Goal: Task Accomplishment & Management: Manage account settings

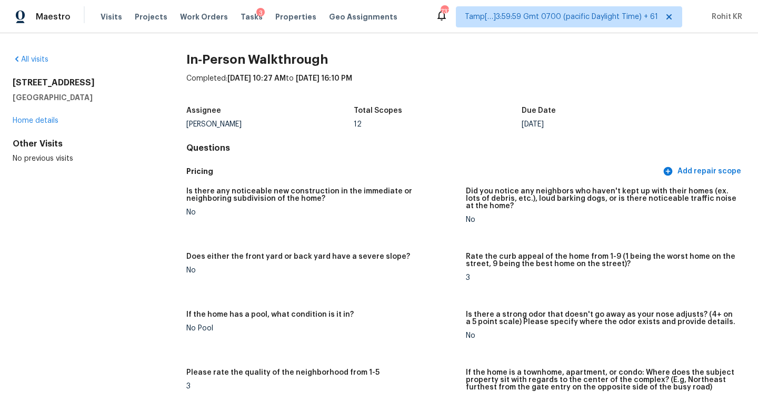
drag, startPoint x: 10, startPoint y: 83, endPoint x: 111, endPoint y: 96, distance: 101.4
click at [111, 96] on div "All visits 200 Blake St Winston Salem, NC 27104 Home details Other Visits No pr…" at bounding box center [379, 221] width 758 height 377
copy div "200 Blake St Winston Salem, NC 27104"
click at [404, 84] on div "Completed: 10/2/2025, 10:27 AM to 10/2/2025, 16:10 PM" at bounding box center [465, 86] width 559 height 27
click at [108, 19] on span "Visits" at bounding box center [112, 17] width 22 height 11
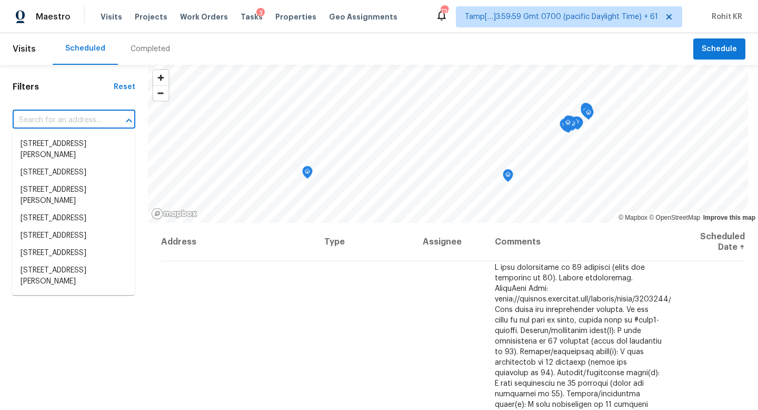
click at [70, 116] on input "text" at bounding box center [59, 120] width 93 height 16
click at [141, 45] on div "Completed" at bounding box center [151, 49] width 40 height 11
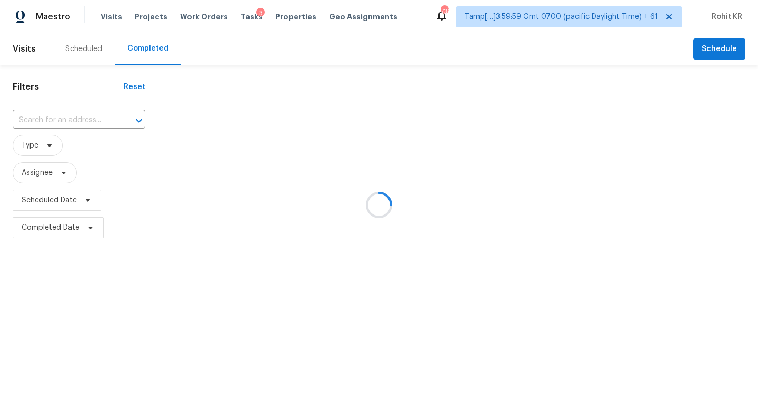
click at [67, 117] on div at bounding box center [379, 205] width 758 height 410
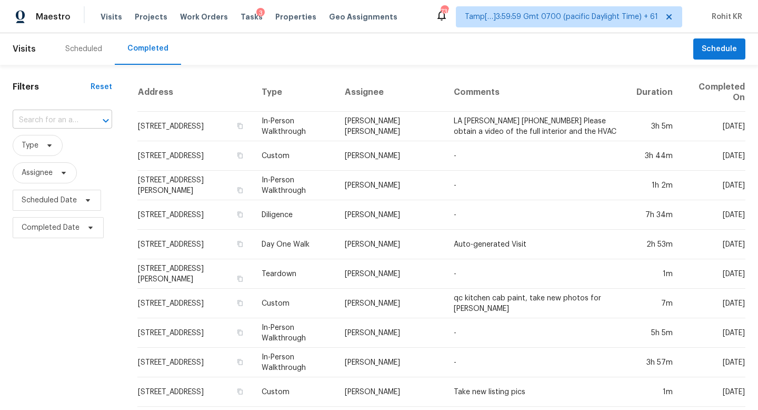
click at [67, 117] on input "text" at bounding box center [48, 120] width 70 height 16
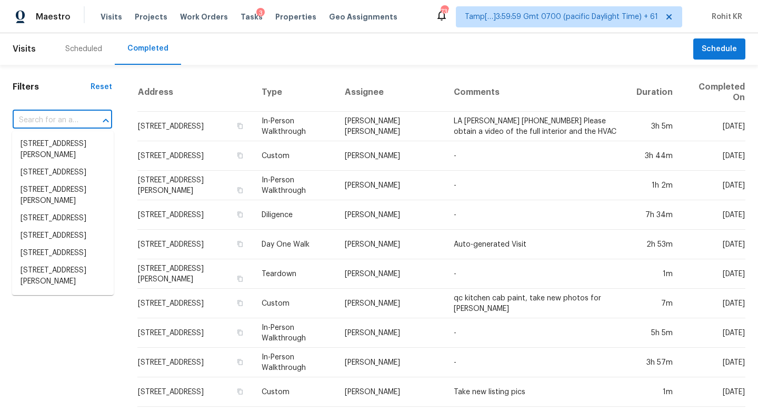
paste input "200 Blake St Winston Salem, NC 27104"
type input "200 Blake St Winston Salem, NC 27104"
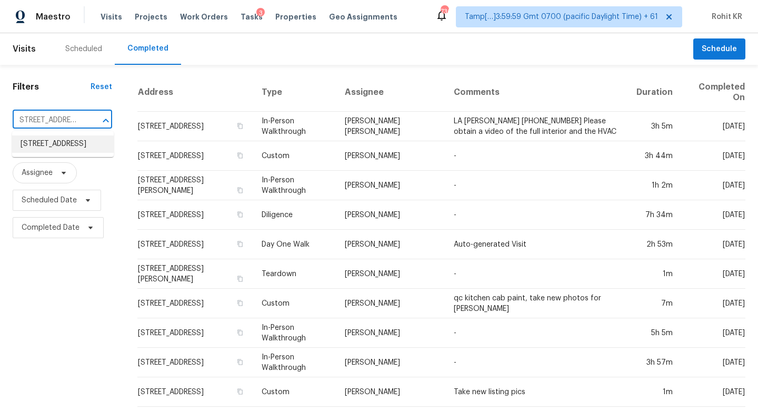
click at [67, 153] on li "200 Blake St, Winston Salem, NC 27104" at bounding box center [63, 143] width 102 height 17
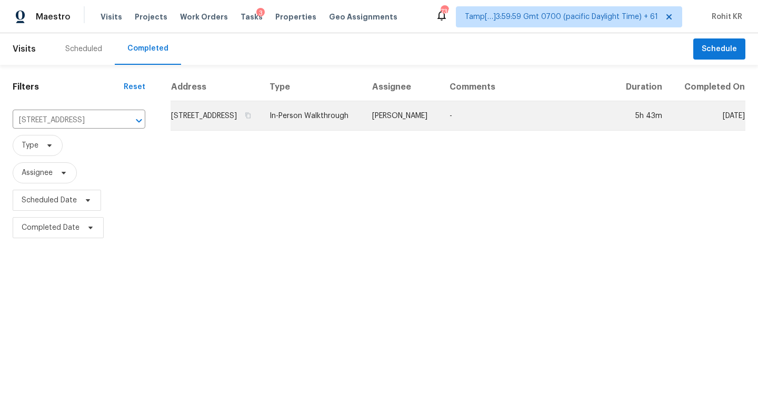
click at [249, 121] on td "200 Blake St, Winston Salem, NC 27104" at bounding box center [216, 115] width 91 height 29
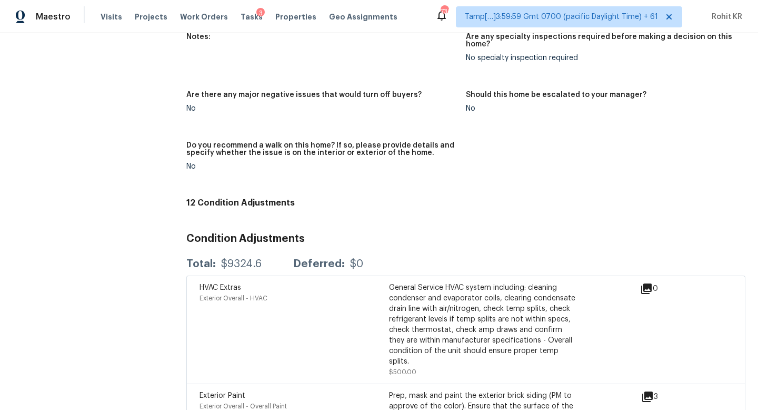
scroll to position [2572, 0]
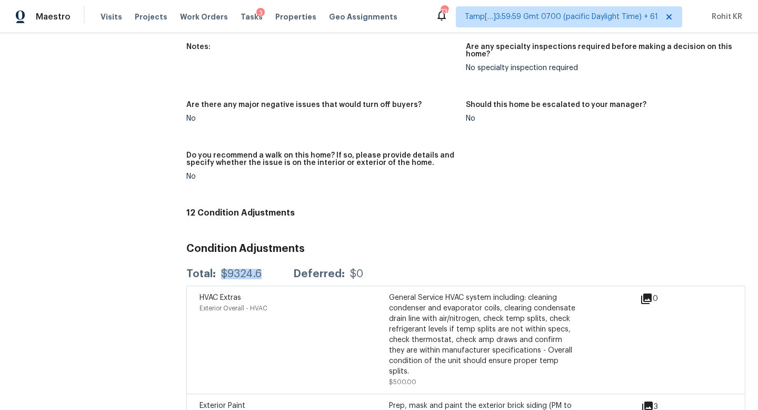
drag, startPoint x: 263, startPoint y: 263, endPoint x: 222, endPoint y: 265, distance: 41.7
click at [222, 269] on div "Total: $9324.6 Deferred: $0" at bounding box center [274, 274] width 177 height 11
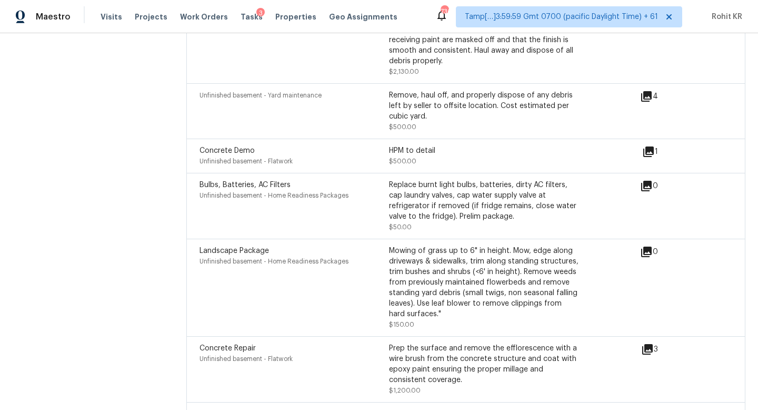
scroll to position [2724, 0]
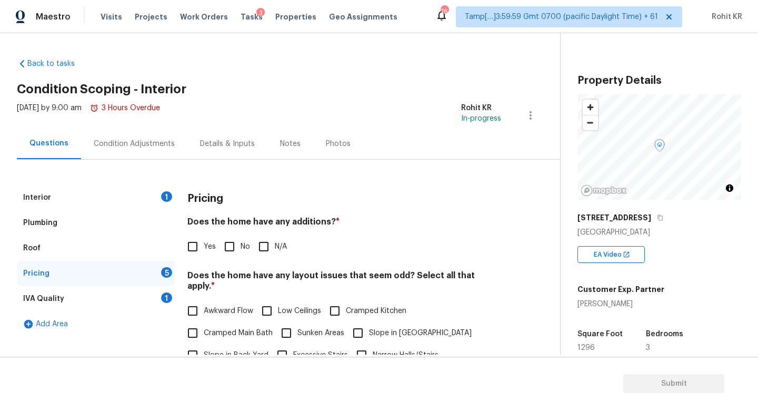
scroll to position [36, 0]
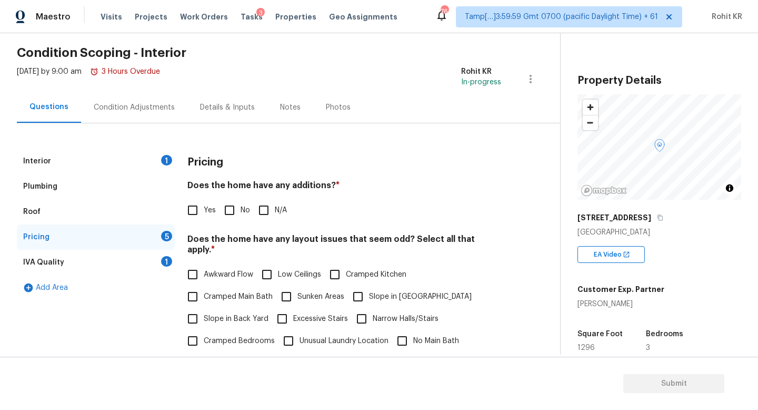
click at [147, 110] on div "Condition Adjustments" at bounding box center [134, 107] width 81 height 11
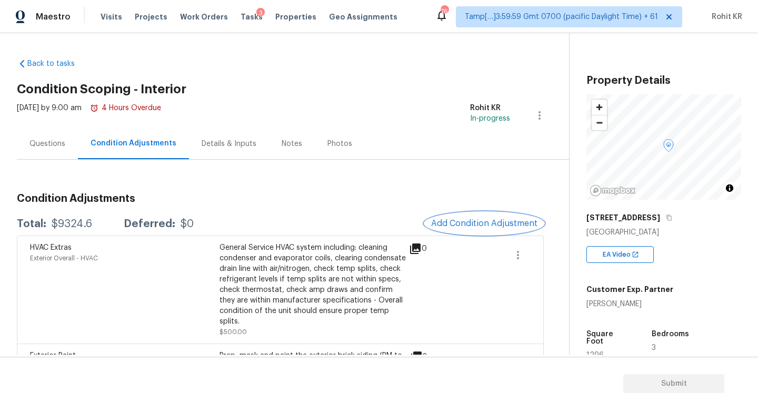
click at [476, 223] on span "Add Condition Adjustment" at bounding box center [484, 223] width 106 height 9
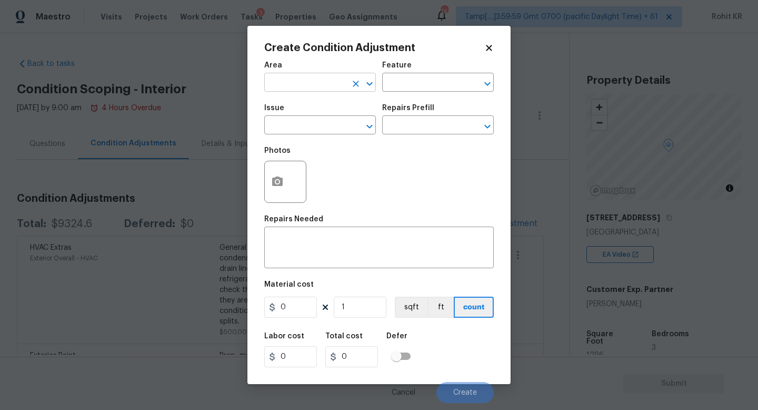
click at [305, 85] on input "text" at bounding box center [305, 83] width 82 height 16
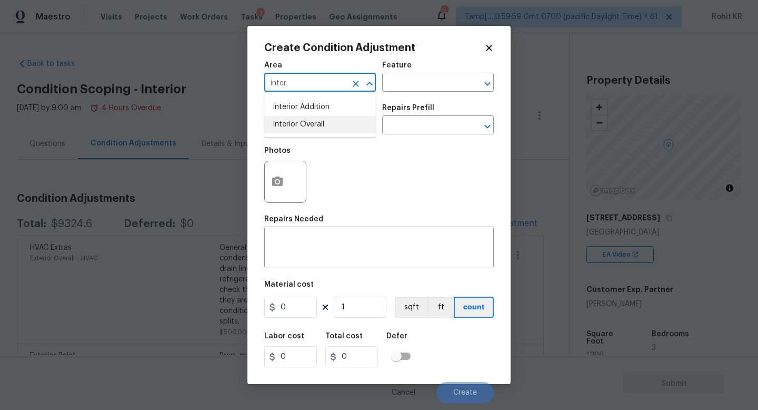
click at [307, 122] on li "Interior Overall" at bounding box center [320, 124] width 112 height 17
type input "Interior Overall"
click at [298, 140] on span "Issue ​" at bounding box center [320, 119] width 112 height 43
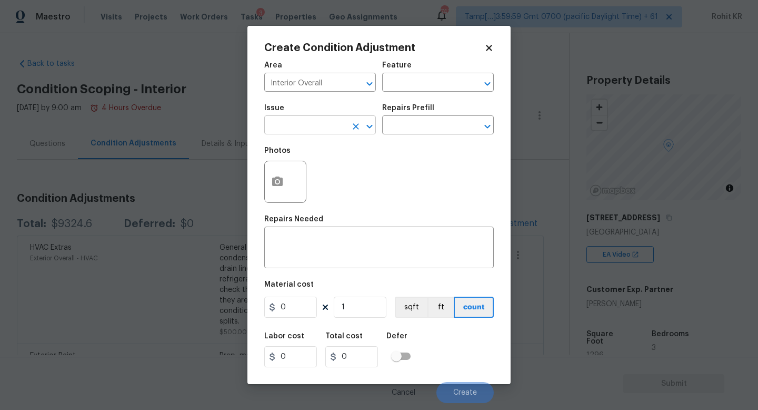
click at [302, 129] on input "text" at bounding box center [305, 126] width 82 height 16
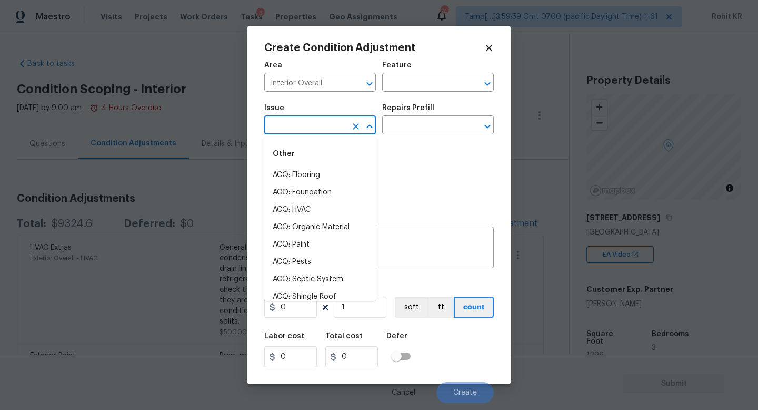
click at [301, 176] on li "ACQ: Flooring" at bounding box center [320, 174] width 112 height 17
type input "ACQ: Flooring"
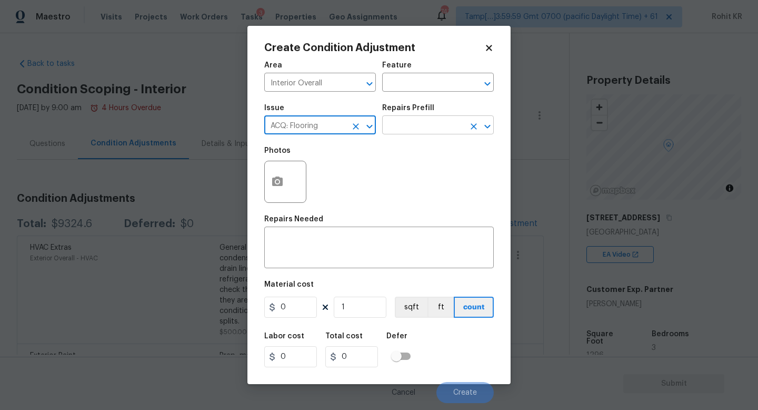
click at [404, 132] on input "text" at bounding box center [423, 126] width 82 height 16
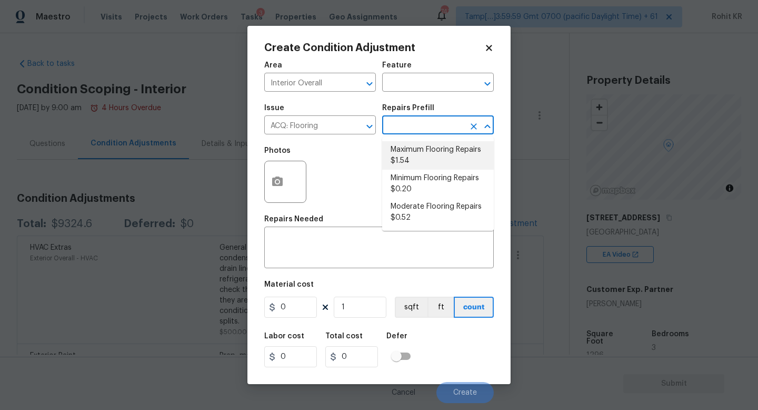
click at [427, 159] on li "Maximum Flooring Repairs $1.54" at bounding box center [438, 155] width 112 height 28
type input "Acquisition"
type textarea "Acquisition Scope: Maximum flooring repairs"
type input "1.54"
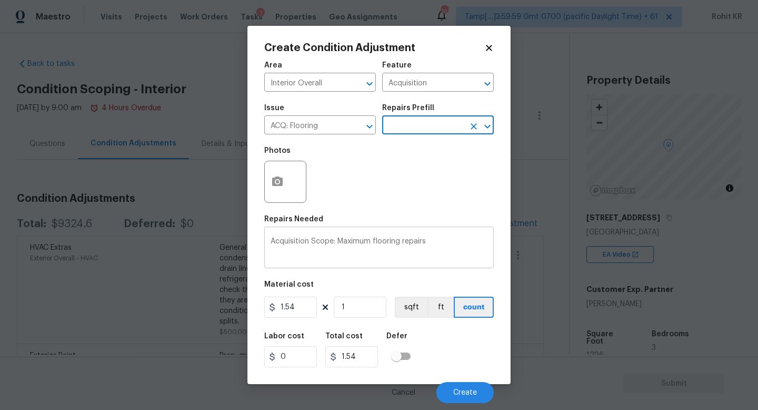
click at [348, 242] on textarea "Acquisition Scope: Maximum flooring repairs" at bounding box center [379, 249] width 217 height 22
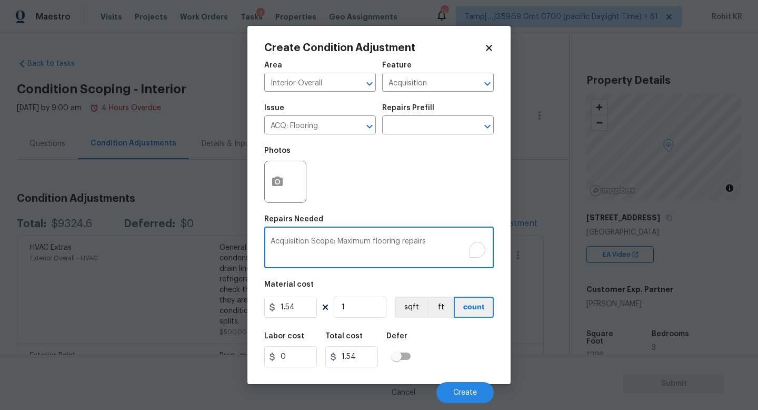
click at [320, 245] on textarea "Acquisition Scope: Maximum flooring repairs" at bounding box center [379, 249] width 217 height 22
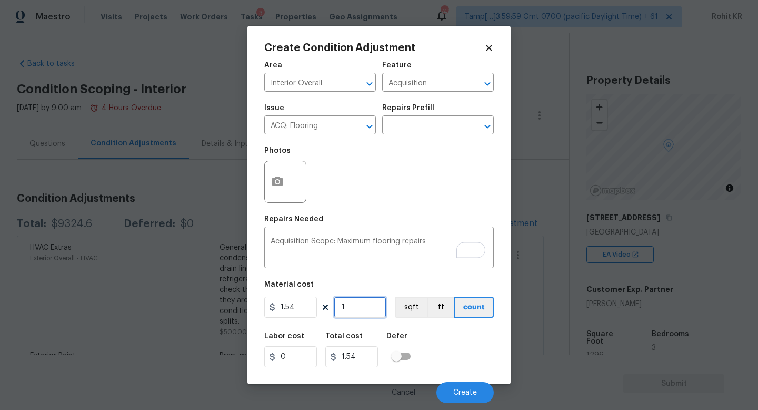
click at [366, 310] on input "1" at bounding box center [360, 307] width 53 height 21
type input "11"
type input "16.94"
type input "12"
type input "18.48"
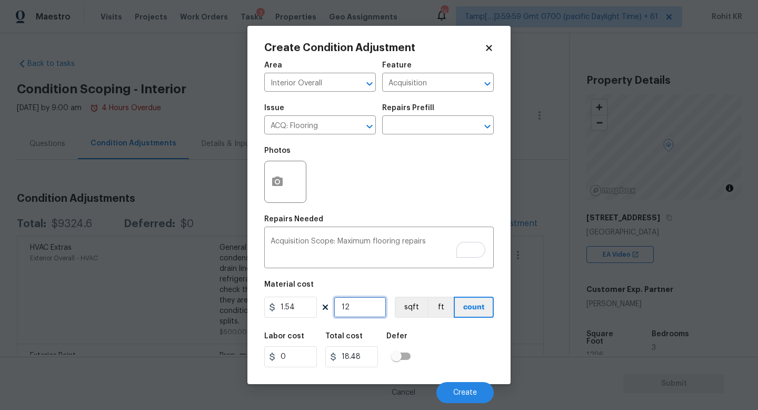
type input "129"
type input "198.66"
type input "1296"
type input "1995.84"
type input "1296"
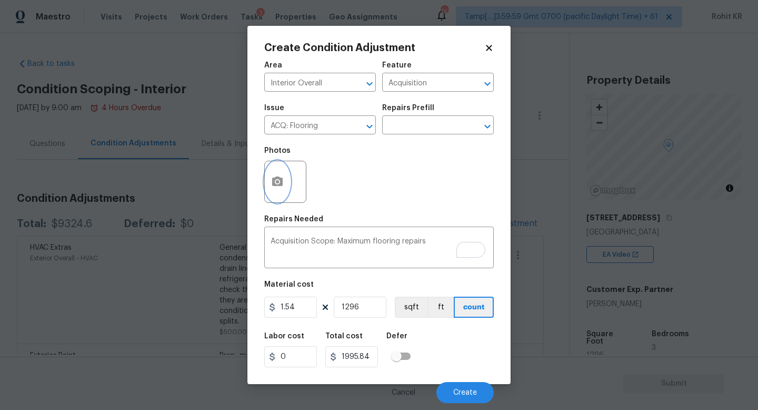
click at [276, 190] on button "button" at bounding box center [277, 181] width 25 height 41
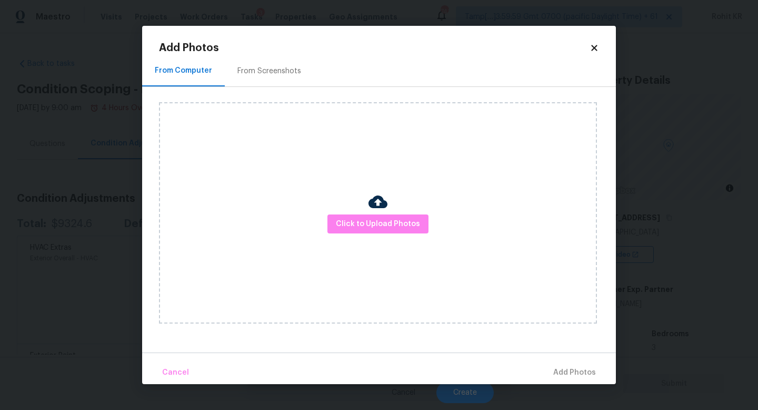
click at [251, 78] on div "From Screenshots" at bounding box center [269, 70] width 89 height 31
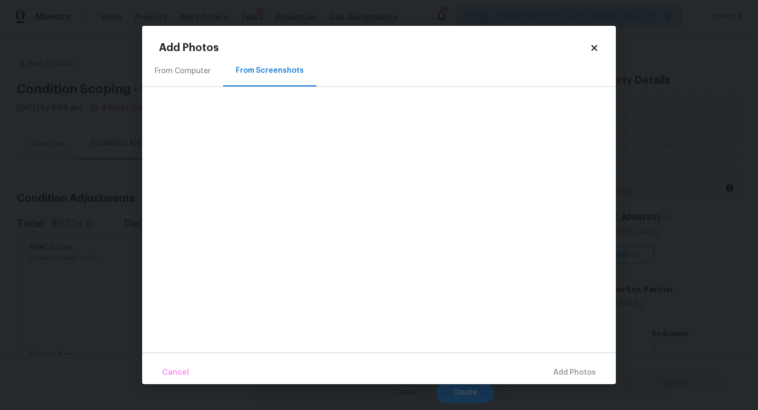
click at [208, 75] on div "From Computer" at bounding box center [183, 71] width 56 height 11
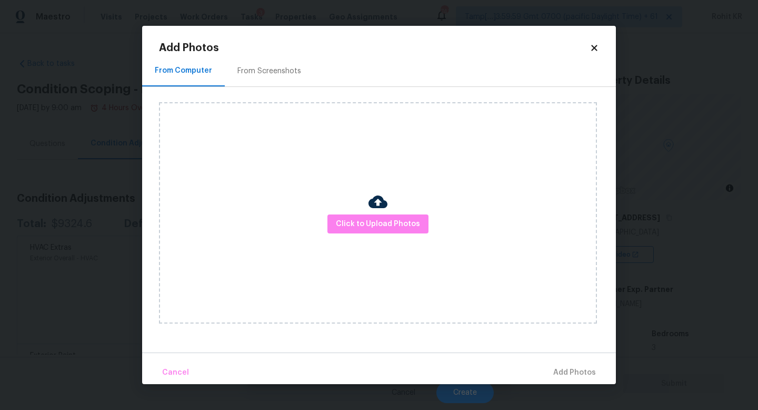
click at [352, 210] on div "Click to Upload Photos" at bounding box center [378, 212] width 438 height 221
click at [355, 218] on span "Click to Upload Photos" at bounding box center [378, 224] width 84 height 13
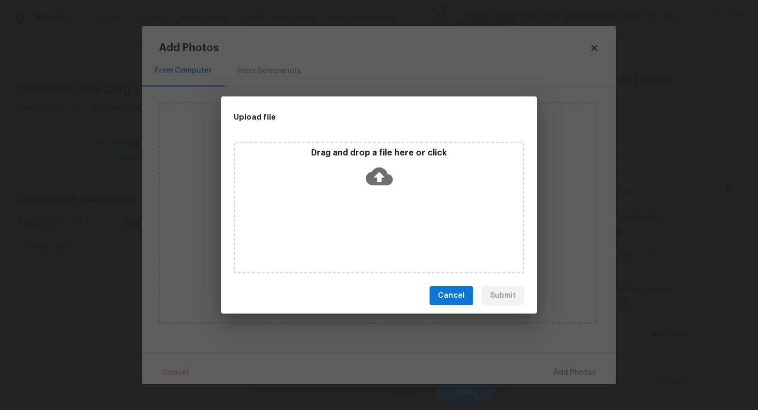
click at [396, 167] on div "Drag and drop a file here or click" at bounding box center [379, 169] width 288 height 45
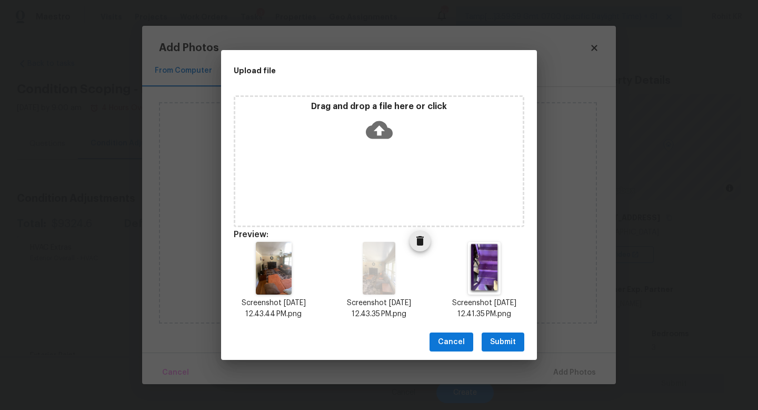
click at [378, 284] on img at bounding box center [379, 268] width 33 height 53
click at [504, 345] on span "Submit" at bounding box center [503, 341] width 26 height 13
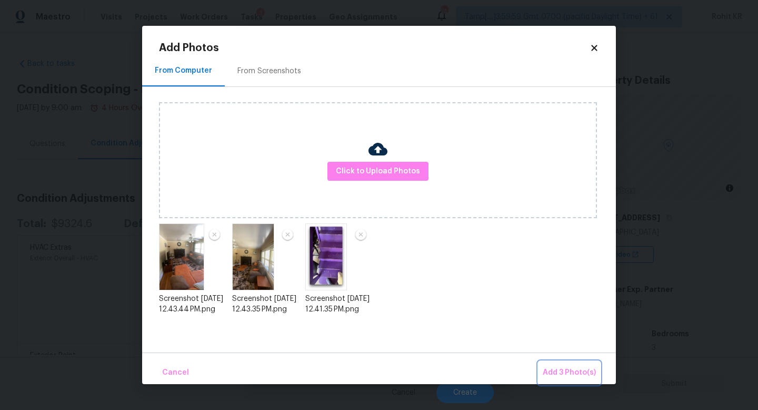
click at [581, 369] on span "Add 3 Photo(s)" at bounding box center [569, 372] width 53 height 13
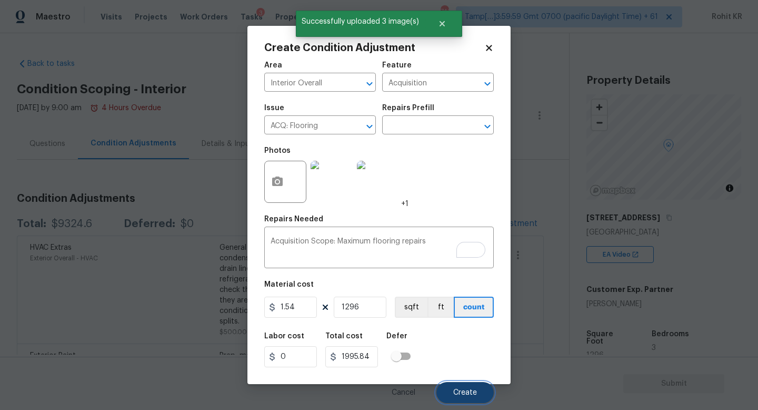
click at [466, 383] on button "Create" at bounding box center [465, 392] width 57 height 21
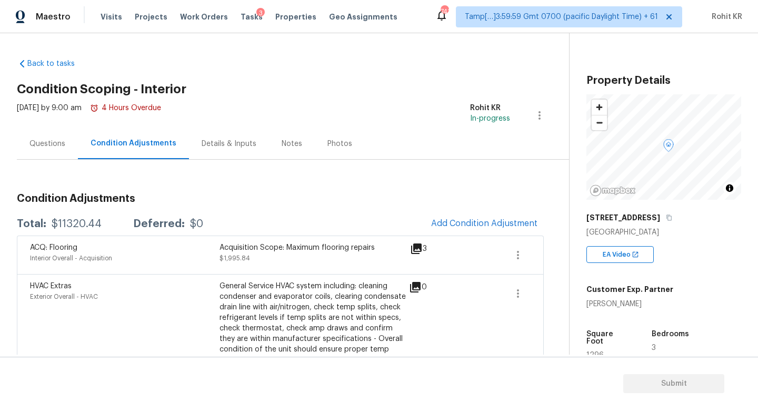
click at [38, 149] on div "Questions" at bounding box center [47, 144] width 36 height 11
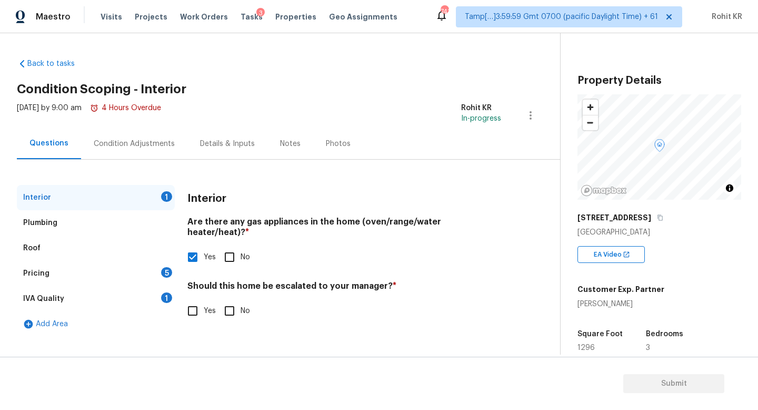
click at [40, 278] on div "Pricing" at bounding box center [36, 273] width 26 height 11
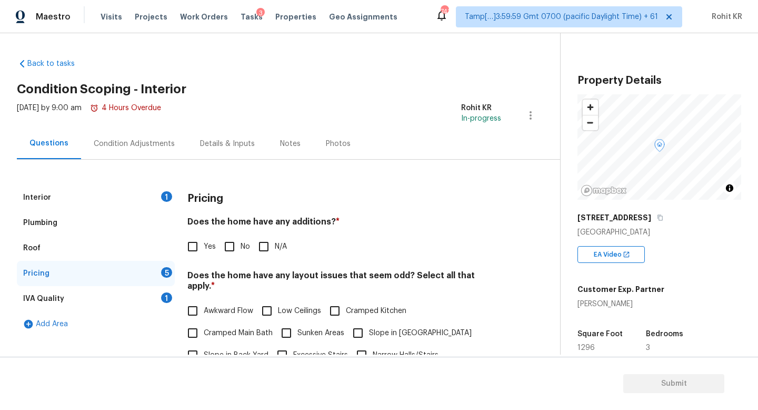
click at [35, 244] on div "Roof" at bounding box center [31, 248] width 17 height 11
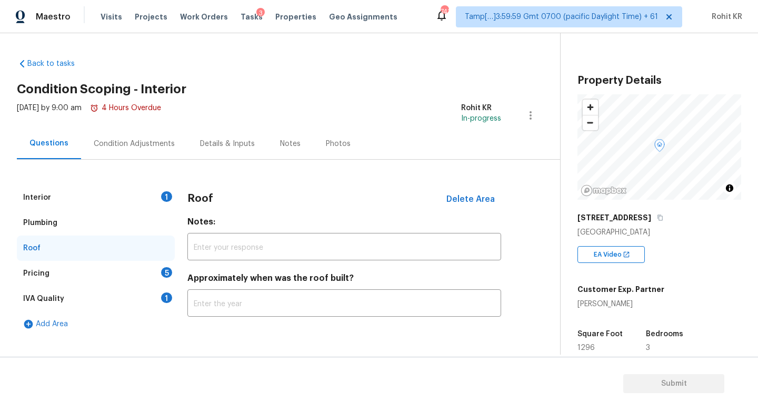
click at [41, 271] on div "Pricing" at bounding box center [36, 273] width 26 height 11
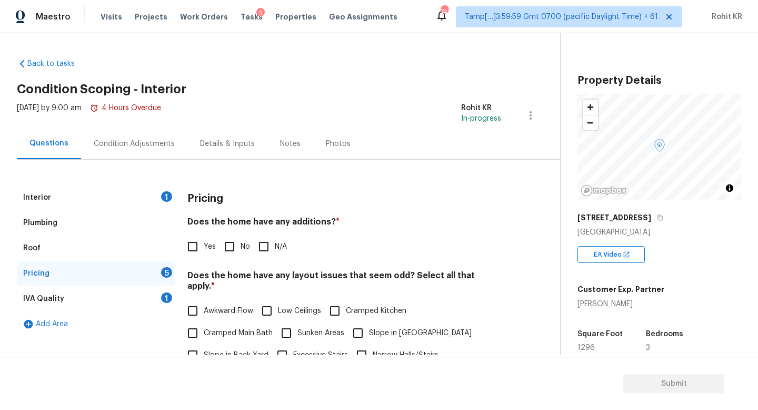
click at [57, 206] on div "Interior 1" at bounding box center [96, 197] width 158 height 25
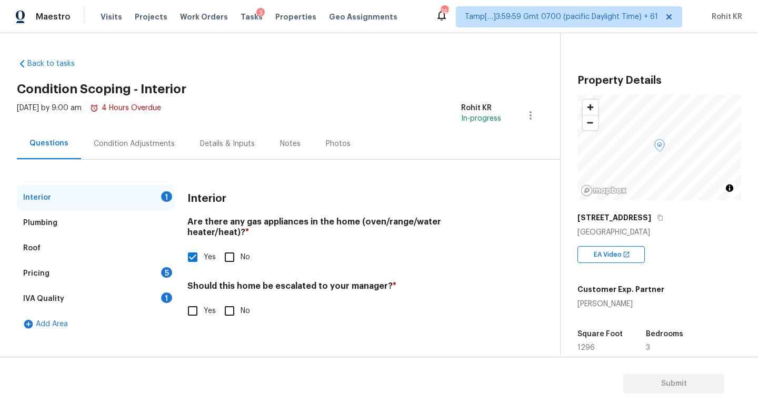
click at [69, 227] on div "Plumbing" at bounding box center [96, 222] width 158 height 25
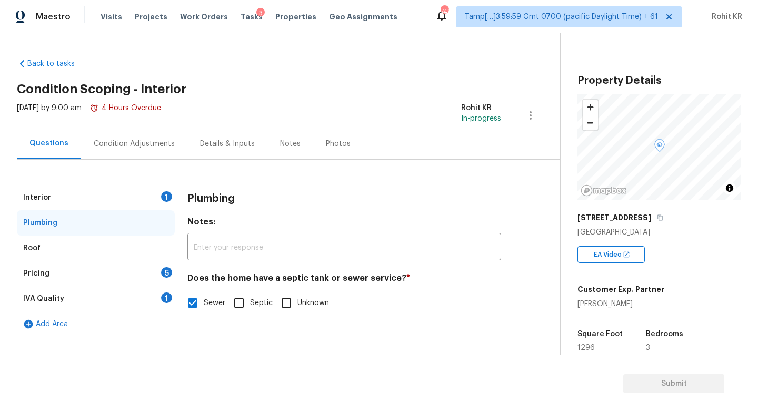
click at [51, 244] on div "Roof" at bounding box center [96, 247] width 158 height 25
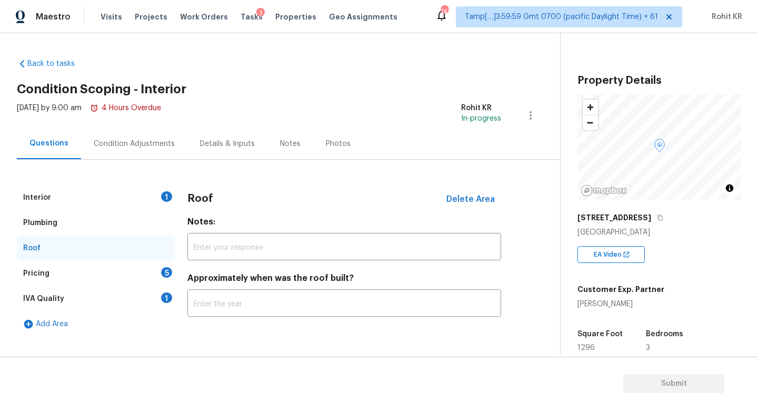
click at [52, 304] on div "IVA Quality 1" at bounding box center [96, 298] width 158 height 25
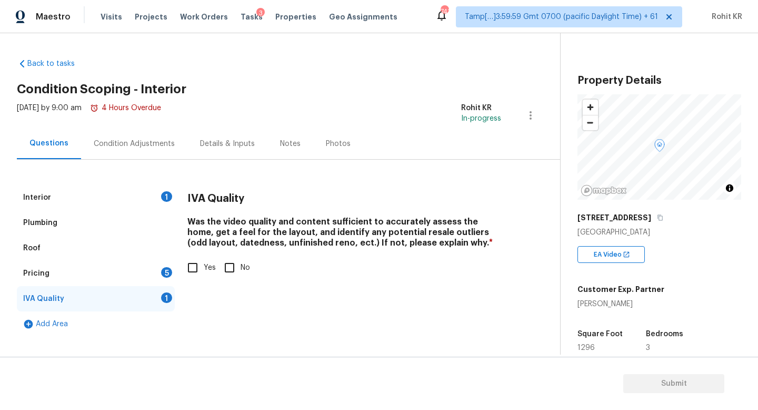
click at [56, 276] on div "Pricing 5" at bounding box center [96, 273] width 158 height 25
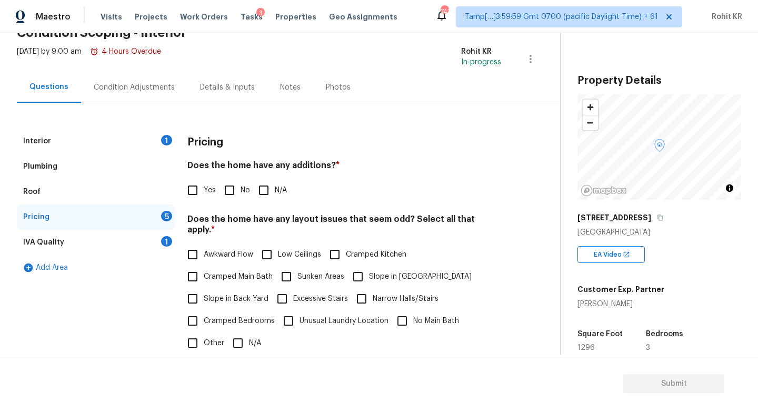
scroll to position [43, 0]
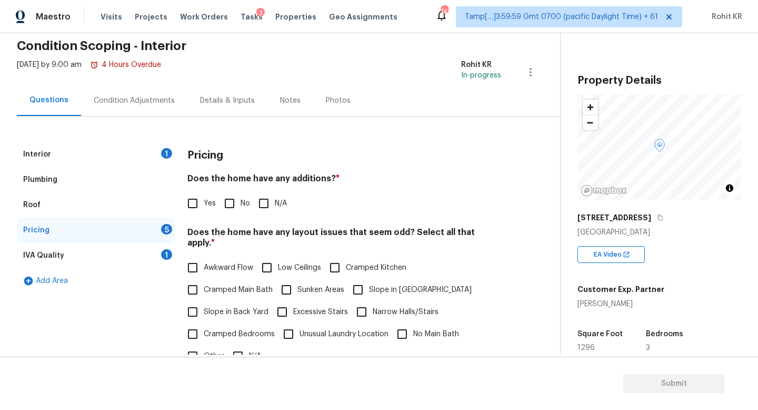
click at [60, 150] on div "Interior 1" at bounding box center [96, 154] width 158 height 25
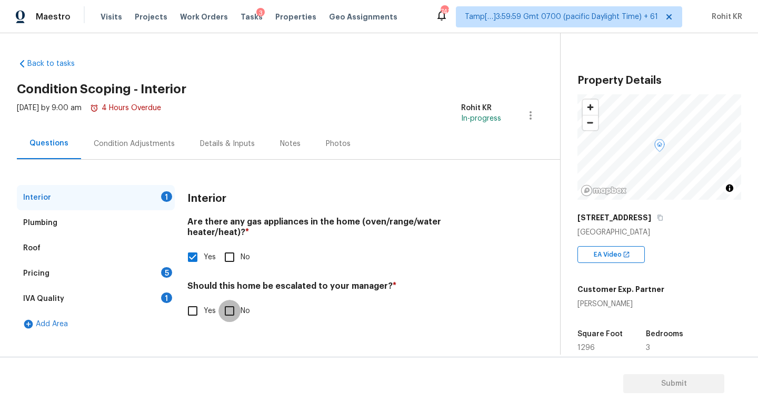
click at [239, 302] on input "No" at bounding box center [230, 311] width 22 height 22
checkbox input "true"
click at [52, 226] on div "Plumbing" at bounding box center [40, 223] width 34 height 11
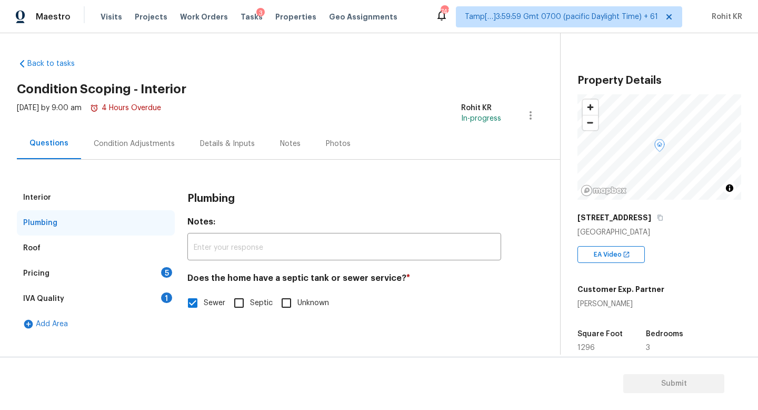
click at [70, 252] on div "Roof" at bounding box center [96, 247] width 158 height 25
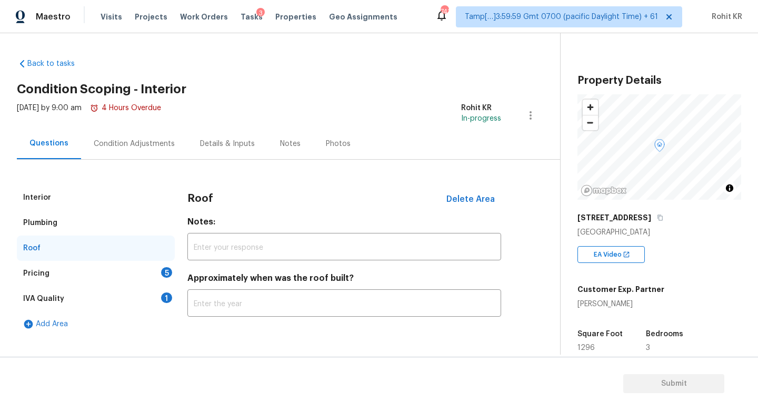
click at [59, 277] on div "Pricing 5" at bounding box center [96, 273] width 158 height 25
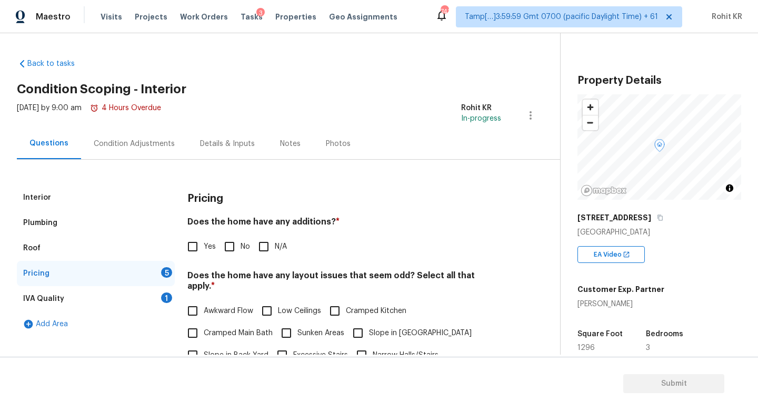
click at [226, 245] on input "No" at bounding box center [230, 246] width 22 height 22
checkbox input "true"
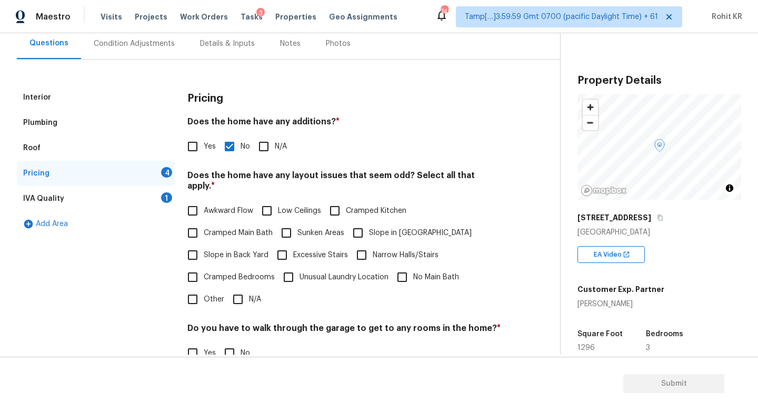
scroll to position [101, 0]
click at [239, 289] on input "N/A" at bounding box center [238, 298] width 22 height 22
checkbox input "true"
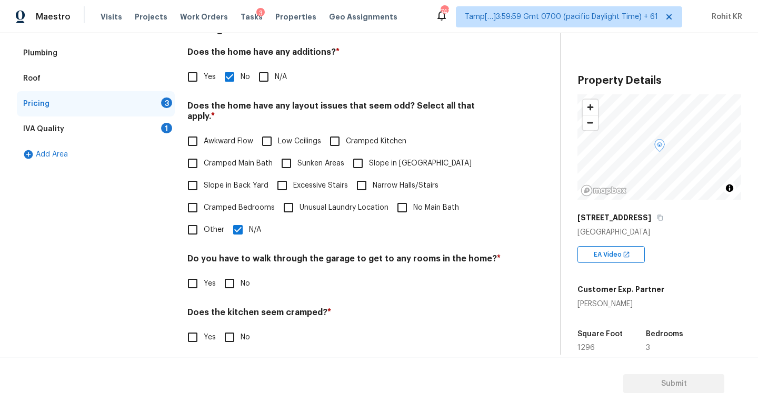
click at [228, 276] on input "No" at bounding box center [230, 283] width 22 height 22
checkbox input "true"
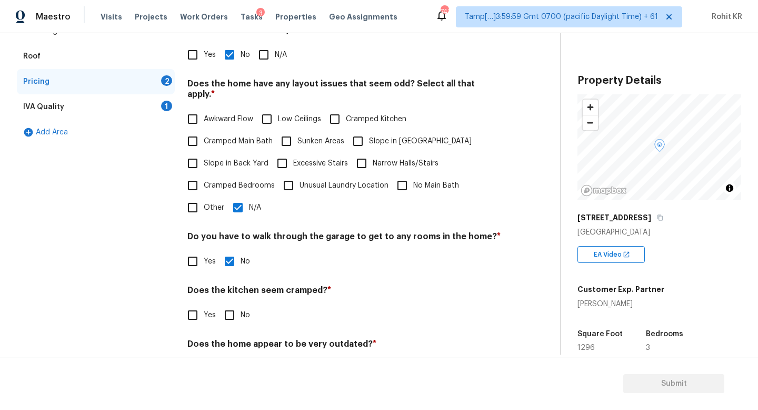
scroll to position [209, 0]
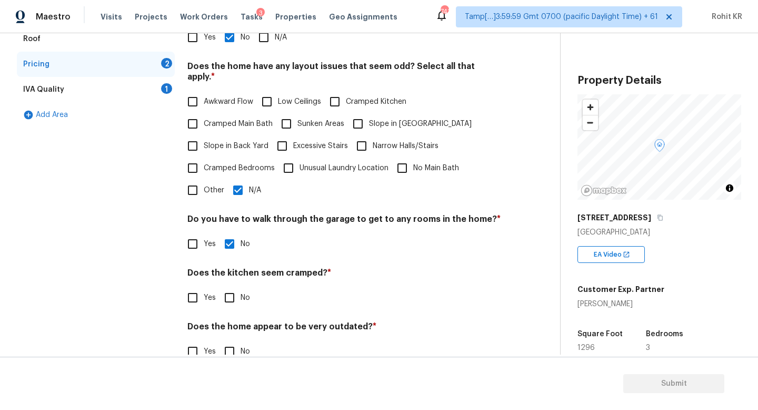
click at [229, 287] on input "No" at bounding box center [230, 298] width 22 height 22
checkbox input "true"
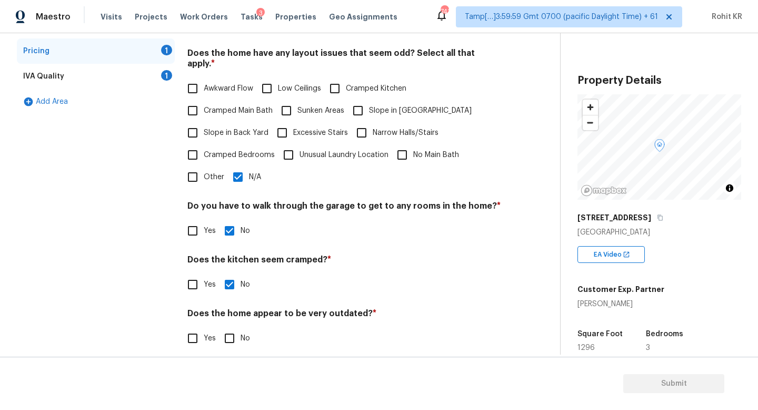
click at [234, 328] on input "No" at bounding box center [230, 338] width 22 height 22
checkbox input "true"
click at [72, 81] on div "IVA Quality 1" at bounding box center [96, 76] width 158 height 25
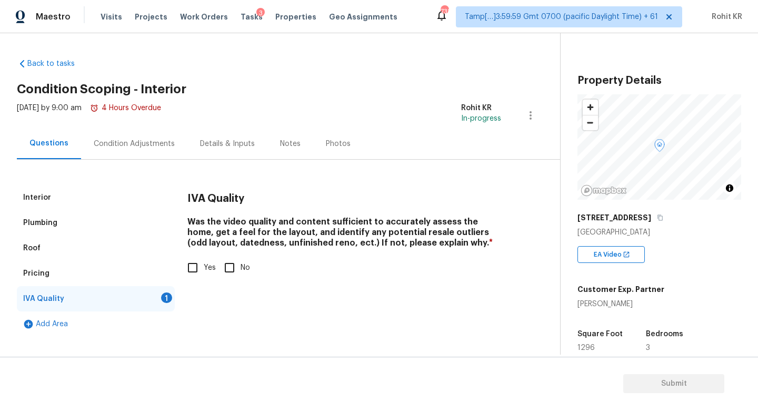
scroll to position [0, 0]
click at [201, 268] on input "Yes" at bounding box center [193, 267] width 22 height 22
checkbox input "true"
click at [142, 151] on div "Condition Adjustments" at bounding box center [134, 143] width 106 height 31
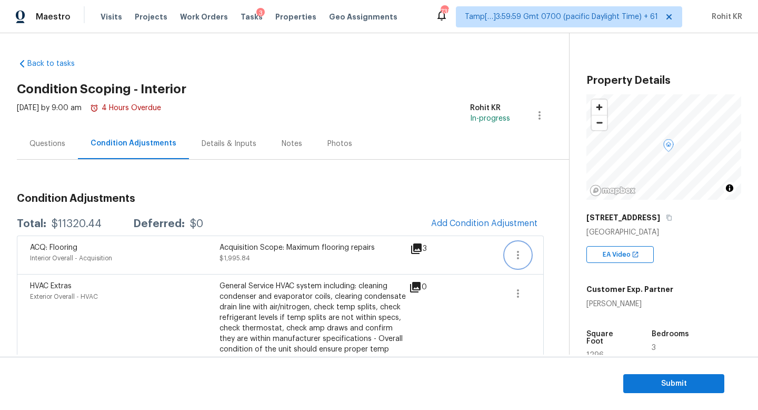
click at [517, 256] on icon "button" at bounding box center [518, 255] width 13 height 13
click at [552, 255] on div "Edit" at bounding box center [578, 253] width 82 height 11
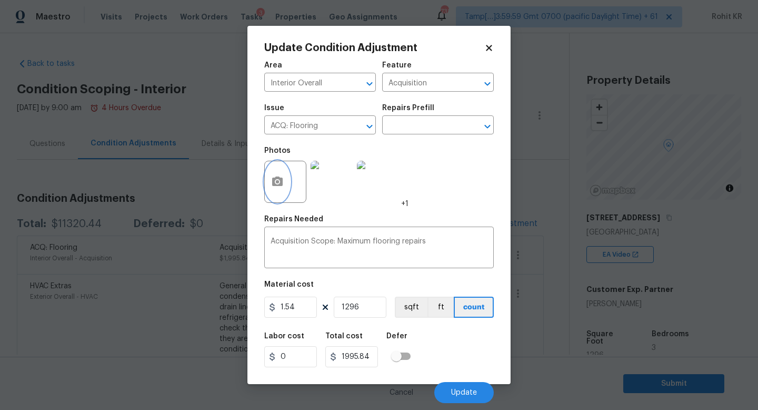
click at [282, 186] on icon "button" at bounding box center [277, 180] width 11 height 9
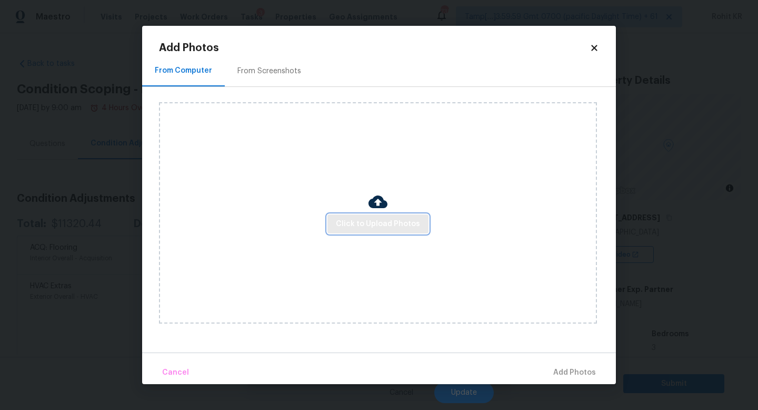
click at [373, 220] on span "Click to Upload Photos" at bounding box center [378, 224] width 84 height 13
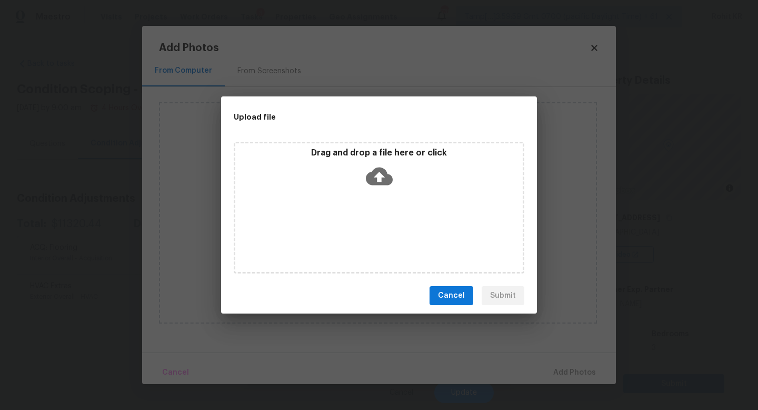
click at [360, 174] on div "Drag and drop a file here or click" at bounding box center [379, 169] width 288 height 45
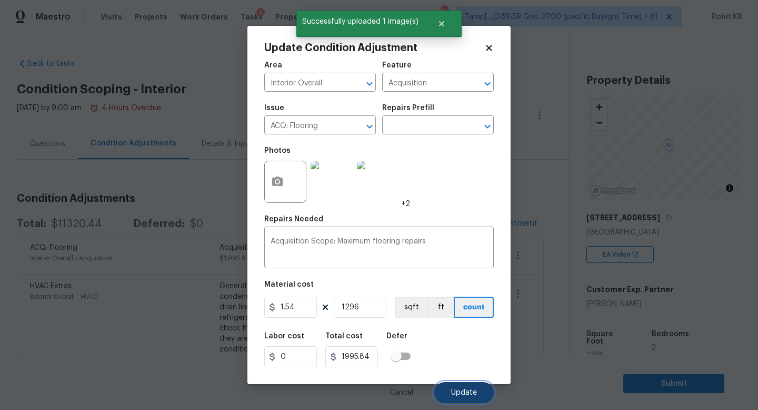
click at [466, 394] on span "Update" at bounding box center [464, 393] width 26 height 8
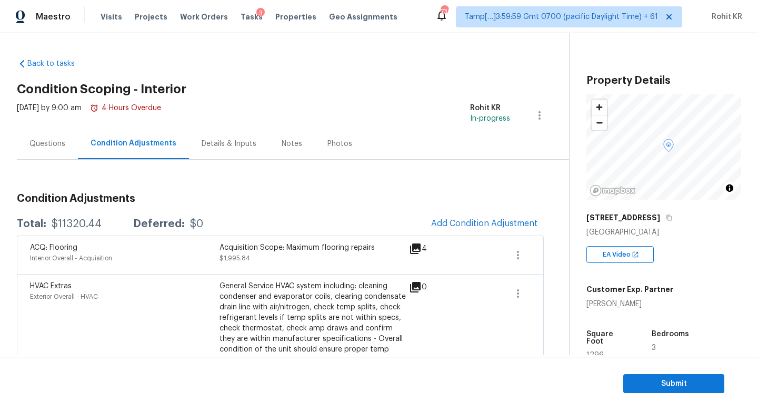
click at [62, 137] on div "Questions" at bounding box center [47, 143] width 61 height 31
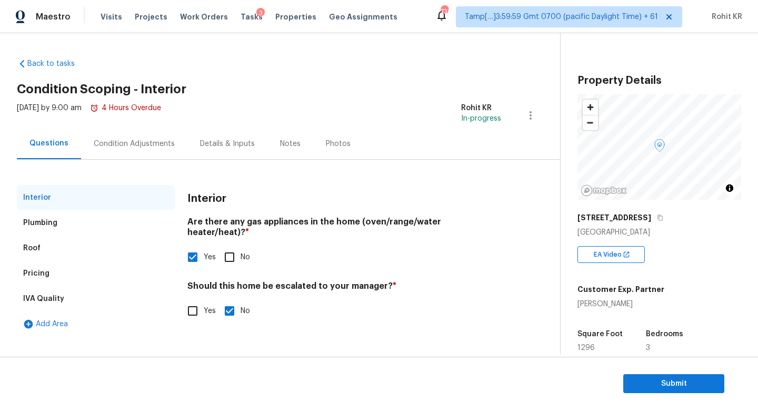
click at [81, 224] on div "Plumbing" at bounding box center [96, 222] width 158 height 25
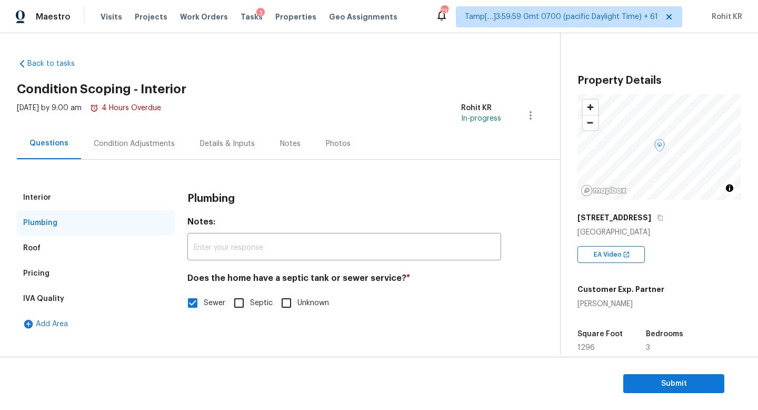
click at [65, 262] on div "Pricing" at bounding box center [96, 273] width 158 height 25
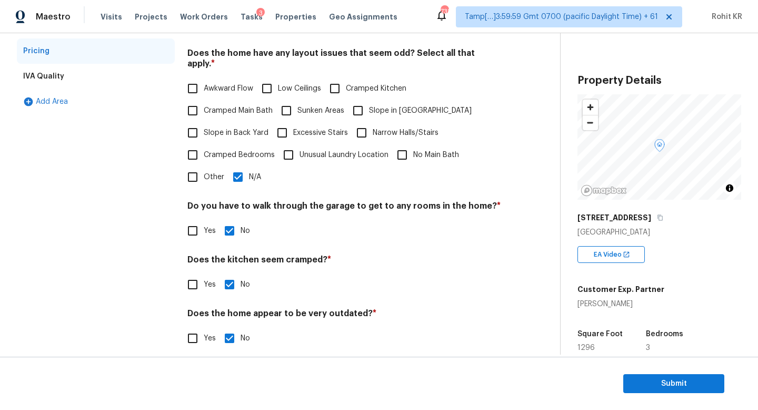
scroll to position [139, 0]
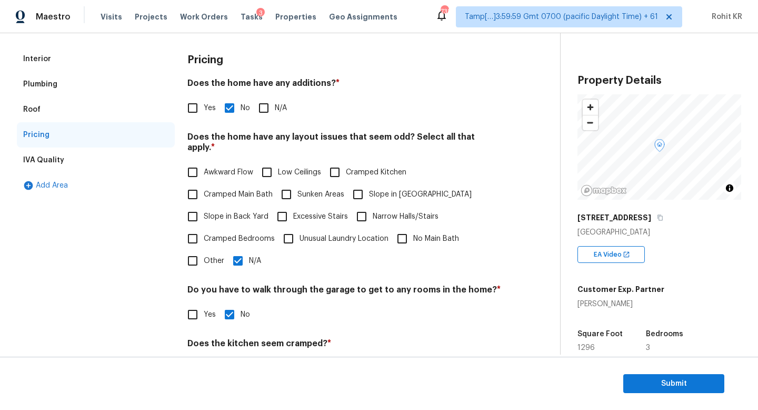
click at [136, 160] on div "IVA Quality" at bounding box center [96, 159] width 158 height 25
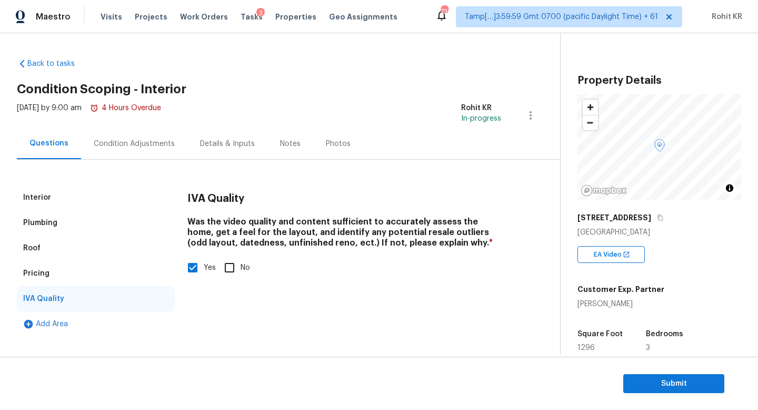
click at [161, 147] on div "Condition Adjustments" at bounding box center [134, 144] width 81 height 11
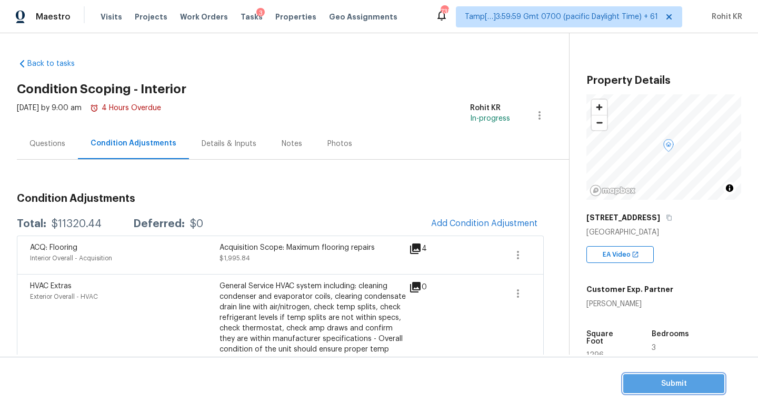
click at [671, 378] on span "Submit" at bounding box center [674, 383] width 84 height 13
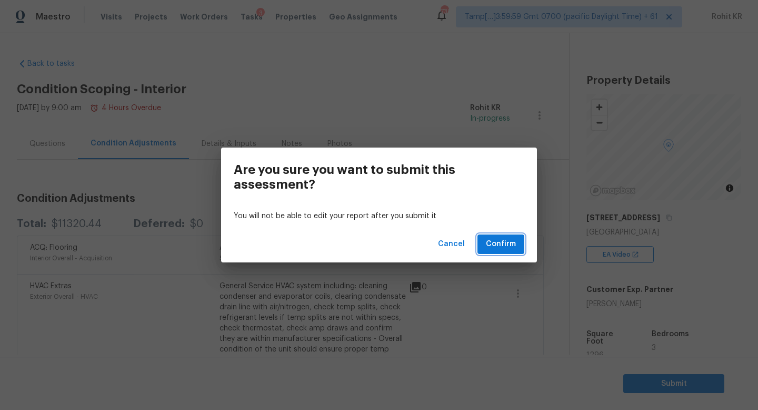
click at [493, 244] on span "Confirm" at bounding box center [501, 244] width 30 height 13
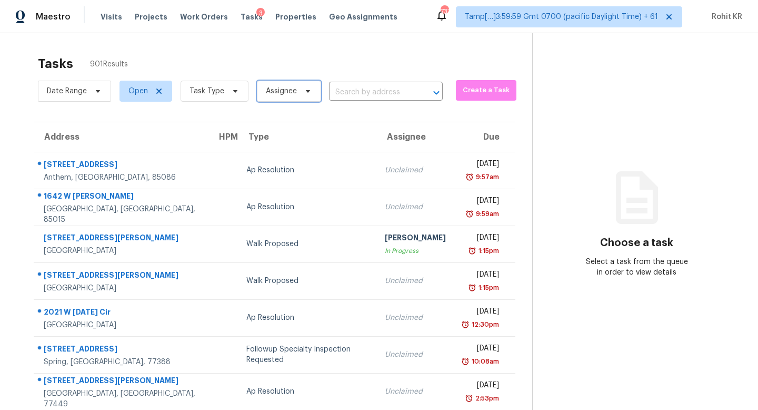
click at [281, 90] on span "Assignee" at bounding box center [281, 91] width 31 height 11
click at [241, 16] on span "Tasks" at bounding box center [252, 16] width 22 height 7
click at [155, 87] on icon at bounding box center [159, 91] width 8 height 8
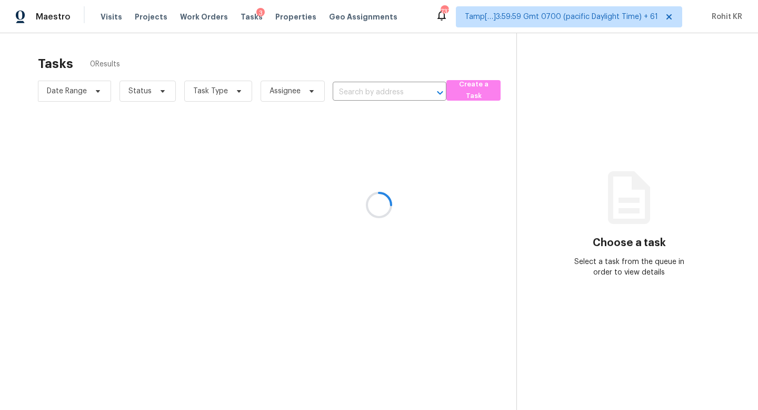
click at [154, 94] on div at bounding box center [379, 205] width 758 height 410
click at [162, 92] on div at bounding box center [379, 205] width 758 height 410
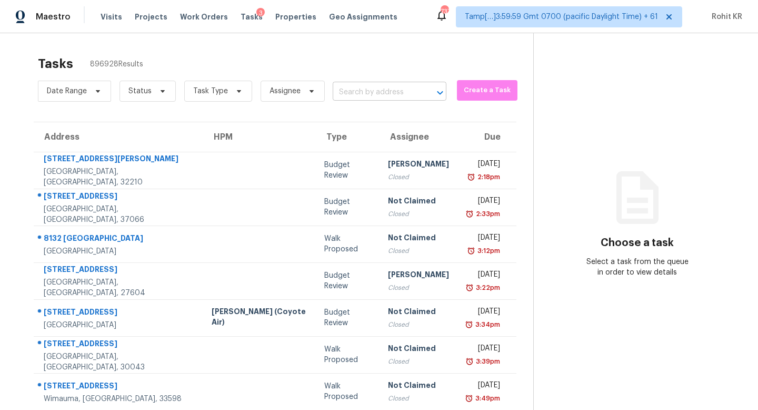
click at [356, 92] on input "text" at bounding box center [375, 92] width 84 height 16
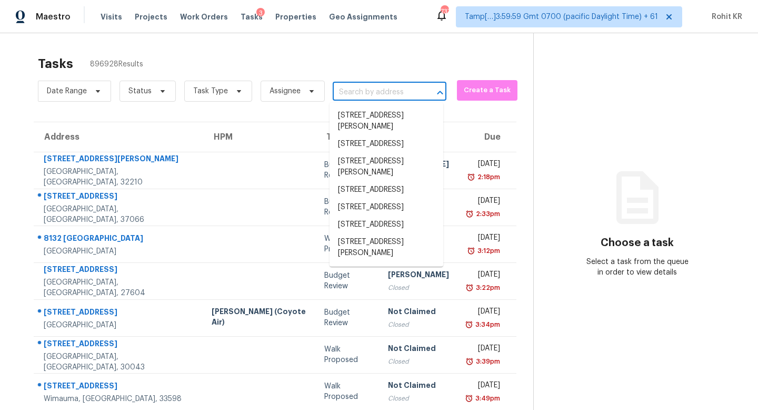
paste input "200 Blake St Winston Salem, NC 27104"
type input "200 Blake St Winston Salem, NC 27104"
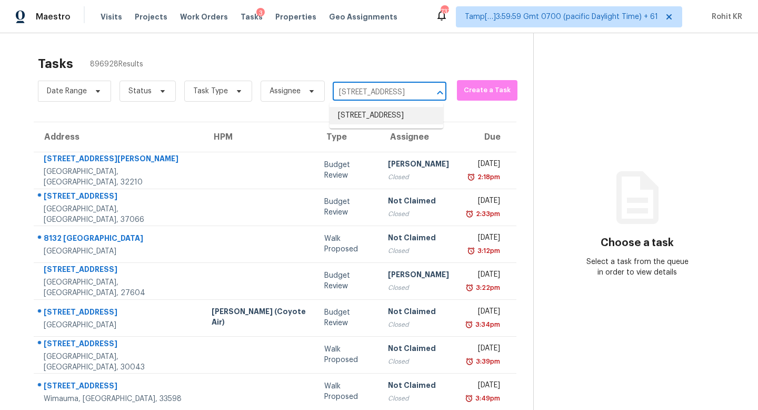
click at [394, 117] on li "200 Blake St, Winston Salem, NC 27104" at bounding box center [387, 115] width 114 height 17
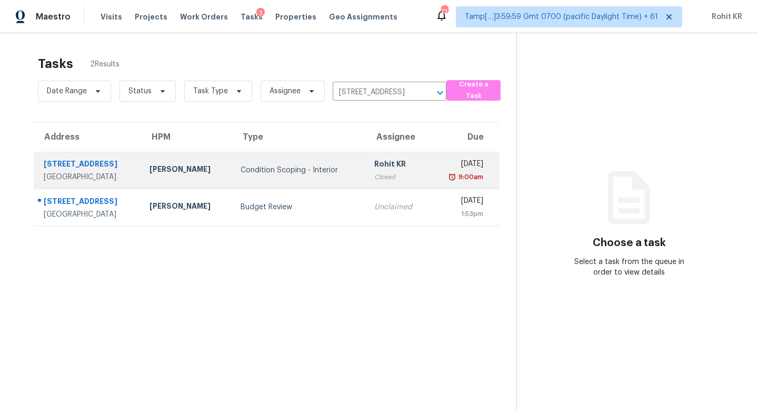
click at [366, 175] on td "Rohit KR Closed" at bounding box center [398, 170] width 64 height 37
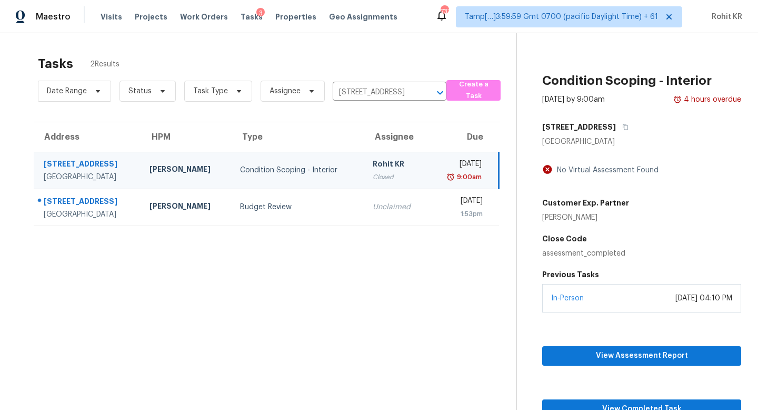
scroll to position [33, 0]
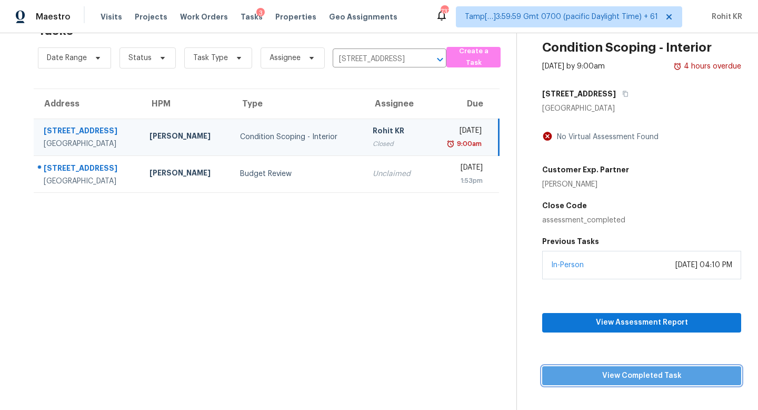
click at [631, 367] on button "View Completed Task" at bounding box center [641, 375] width 199 height 19
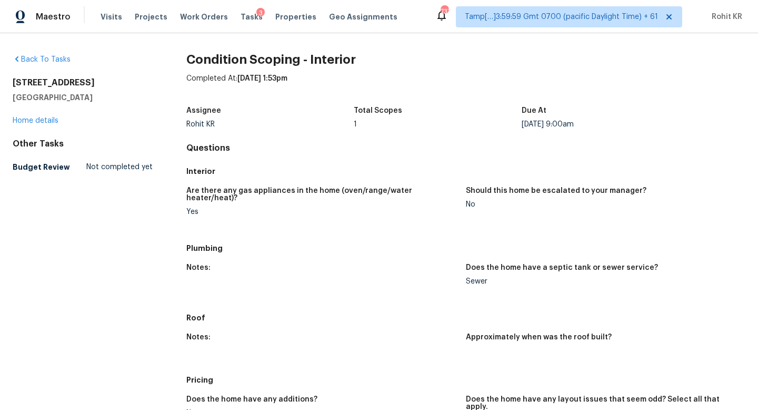
scroll to position [335, 0]
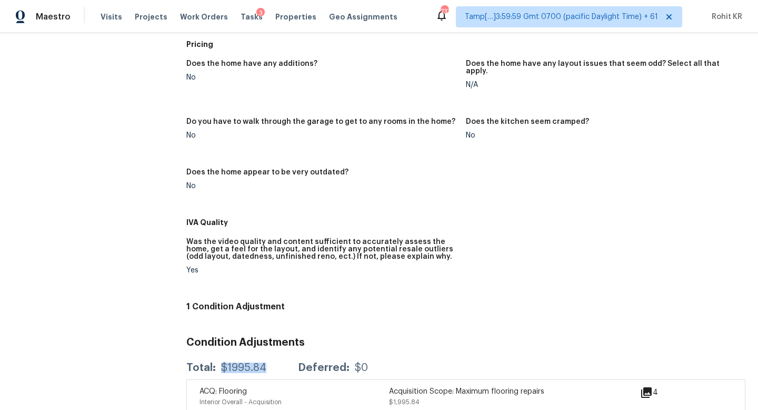
drag, startPoint x: 219, startPoint y: 350, endPoint x: 264, endPoint y: 351, distance: 45.3
click at [264, 362] on div "Total: $1995.84 Deferred: $0" at bounding box center [277, 367] width 182 height 11
copy div "$1995.84"
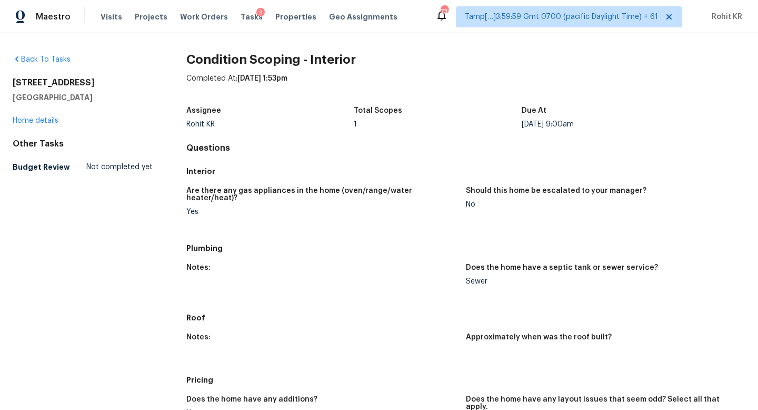
click at [39, 167] on h5 "Budget Review" at bounding box center [41, 167] width 57 height 11
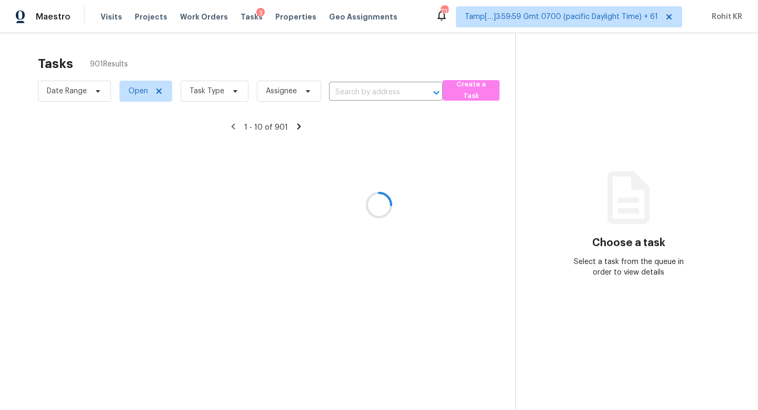
click at [361, 92] on div at bounding box center [379, 205] width 758 height 410
click at [165, 87] on div at bounding box center [379, 205] width 758 height 410
click at [158, 88] on div at bounding box center [379, 205] width 758 height 410
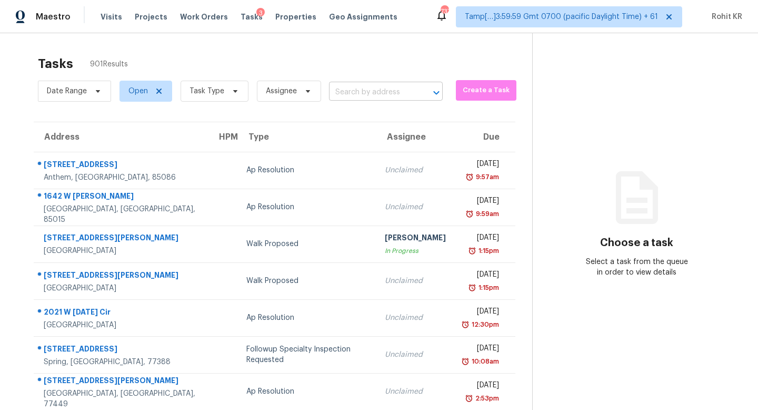
click at [344, 93] on input "text" at bounding box center [371, 92] width 84 height 16
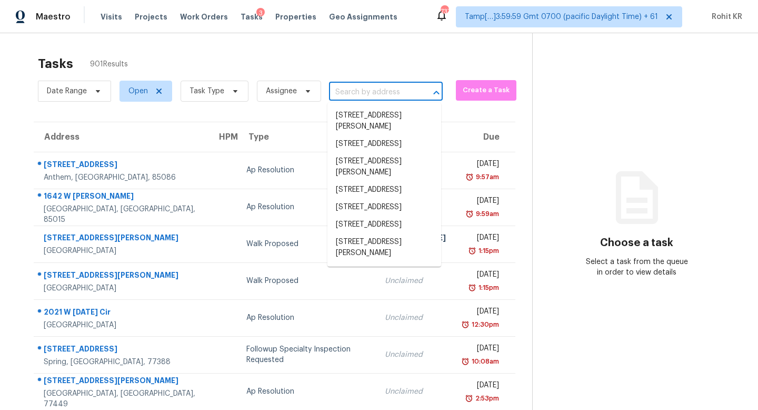
paste input "$1995.84"
type input "$1995.84"
paste input "200 Blake St, Winston Salem, NC 27104"
type input "200 Blake St, Winston Salem, NC 27104"
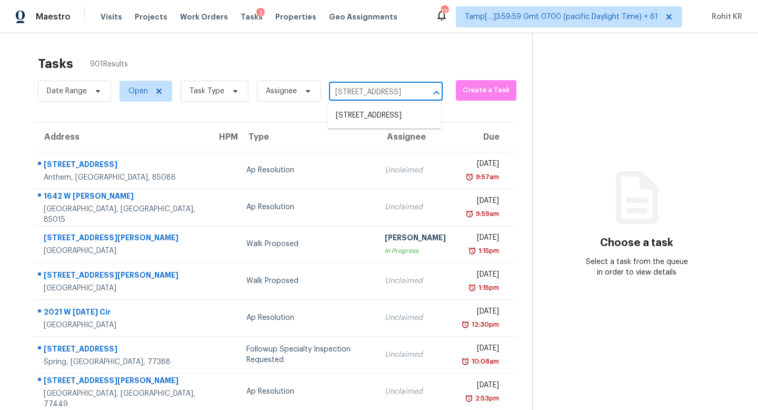
scroll to position [0, 58]
click at [394, 119] on li "200 Blake St, Winston Salem, NC 27104" at bounding box center [385, 115] width 114 height 17
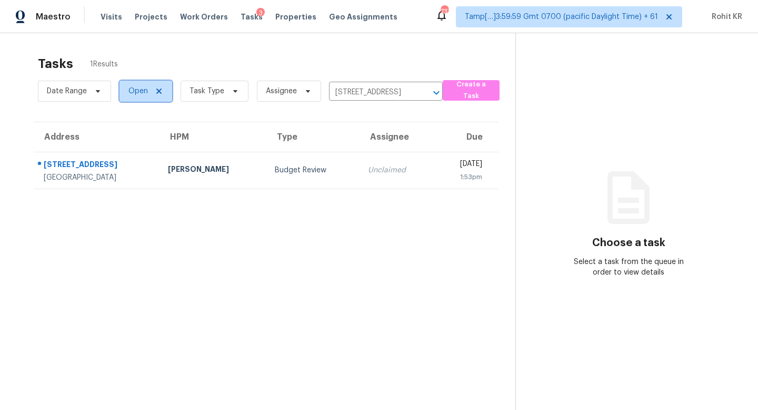
click at [159, 92] on icon at bounding box center [158, 90] width 5 height 5
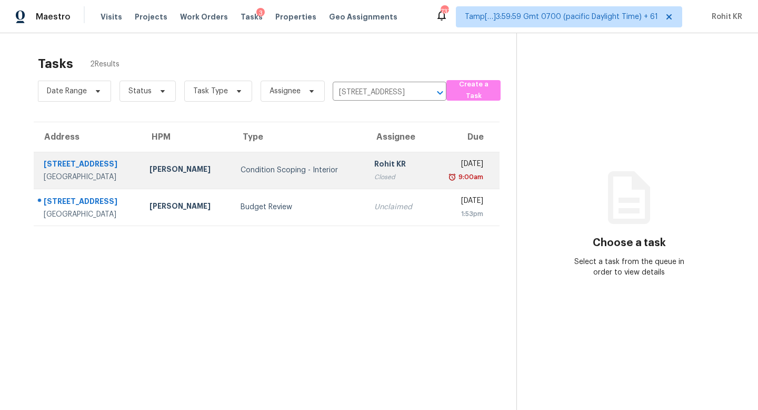
click at [295, 165] on div "Condition Scoping - Interior" at bounding box center [299, 170] width 116 height 11
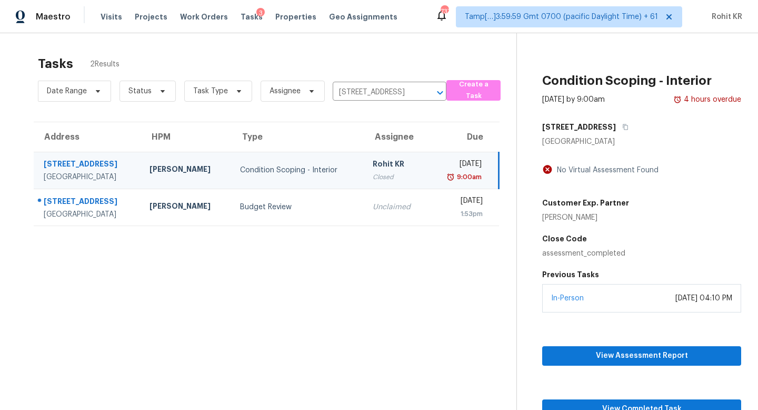
scroll to position [33, 0]
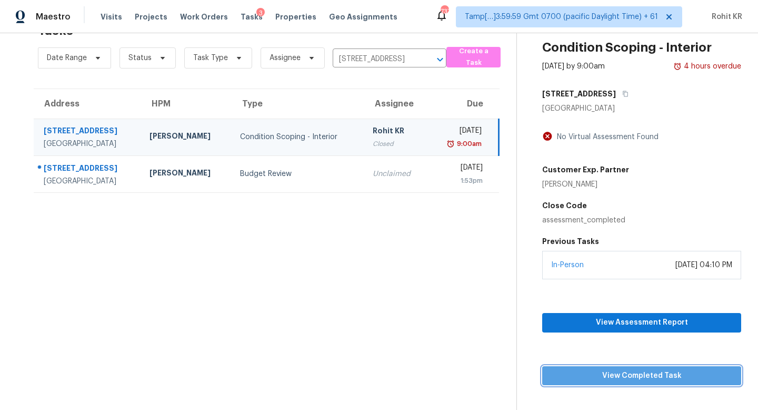
click at [626, 378] on span "View Completed Task" at bounding box center [642, 375] width 182 height 13
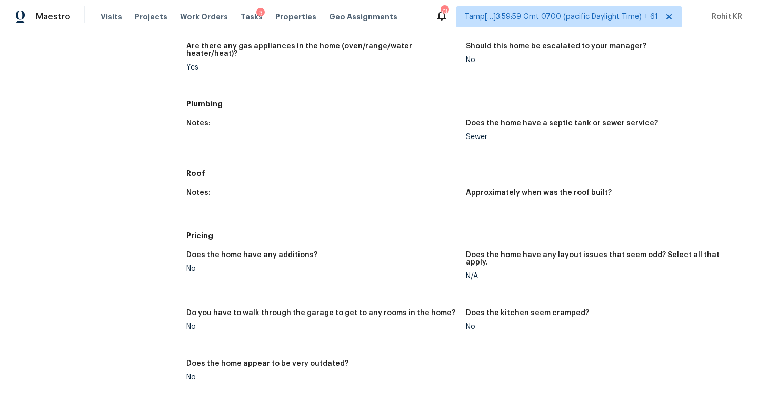
scroll to position [335, 0]
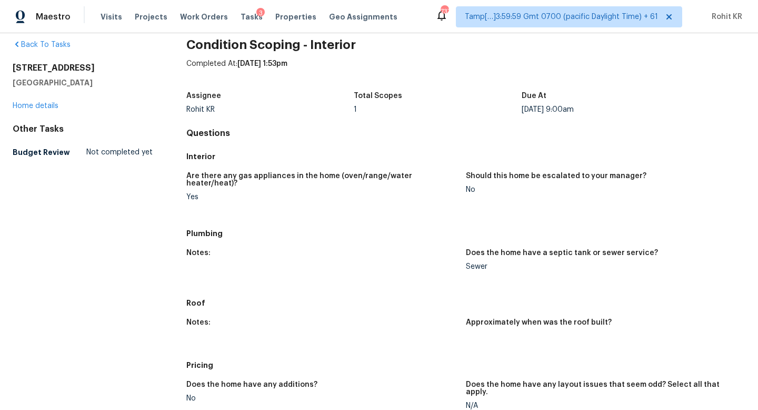
scroll to position [14, 0]
click at [31, 46] on link "Back To Tasks" at bounding box center [42, 45] width 58 height 7
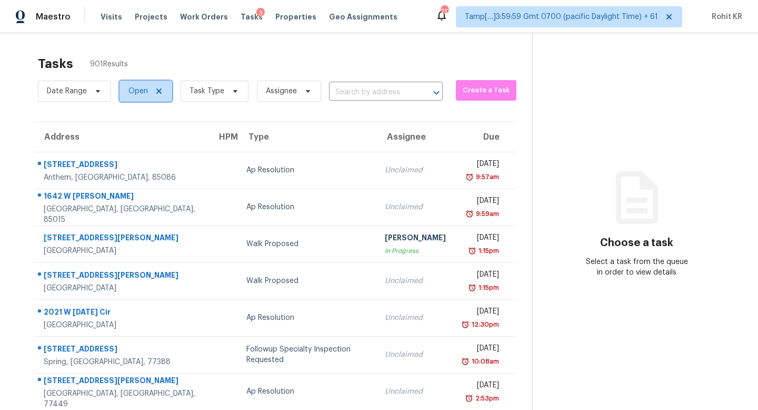
click at [160, 89] on icon at bounding box center [158, 90] width 5 height 5
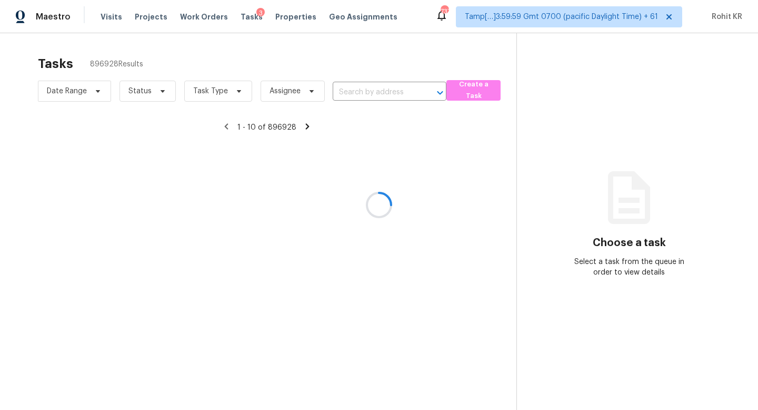
click at [365, 88] on div at bounding box center [379, 205] width 758 height 410
click at [352, 88] on div at bounding box center [379, 205] width 758 height 410
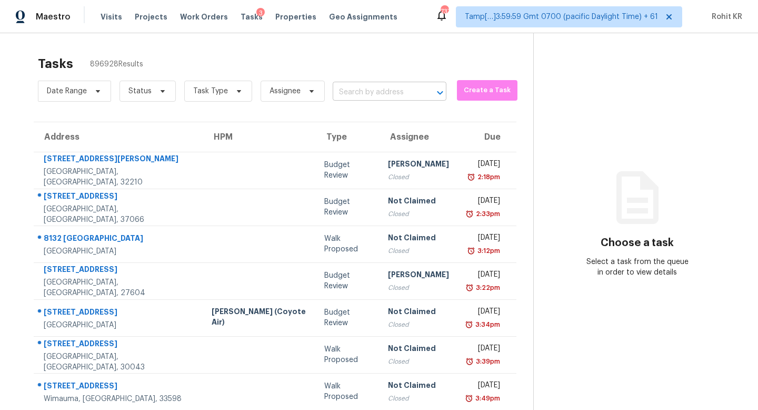
click at [363, 94] on input "text" at bounding box center [375, 92] width 84 height 16
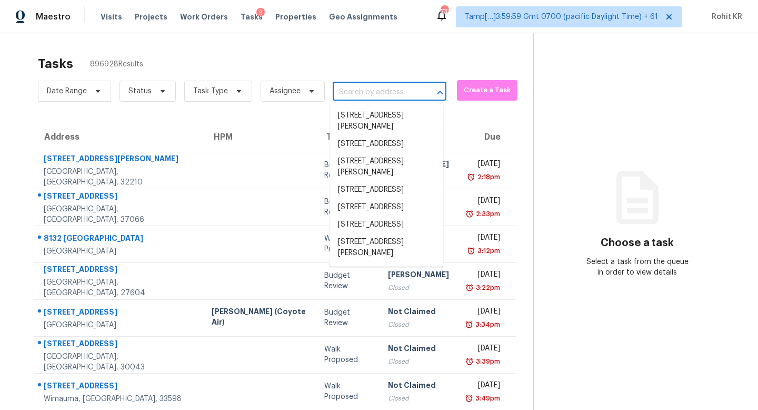
paste input "200 Blake St, Winston Salem, NC 27104"
type input "200 Blake St, Winston Salem, NC 27104"
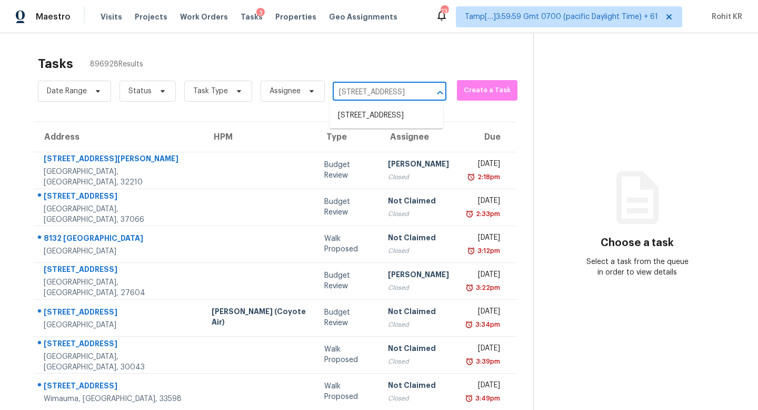
scroll to position [0, 58]
click at [394, 118] on li "200 Blake St, Winston Salem, NC 27104" at bounding box center [387, 115] width 114 height 17
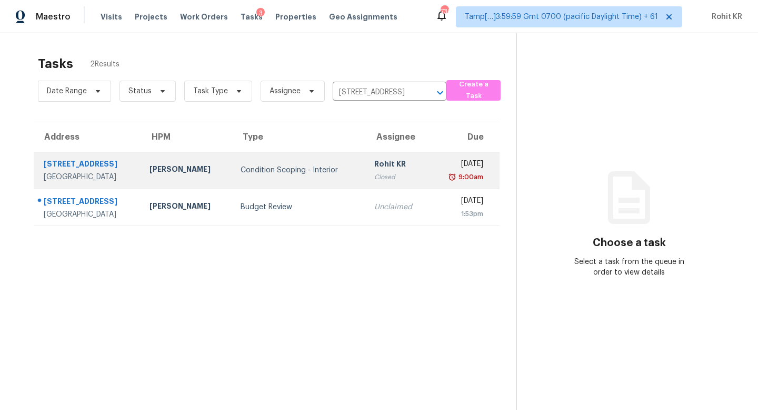
click at [317, 174] on div "Condition Scoping - Interior" at bounding box center [299, 170] width 116 height 11
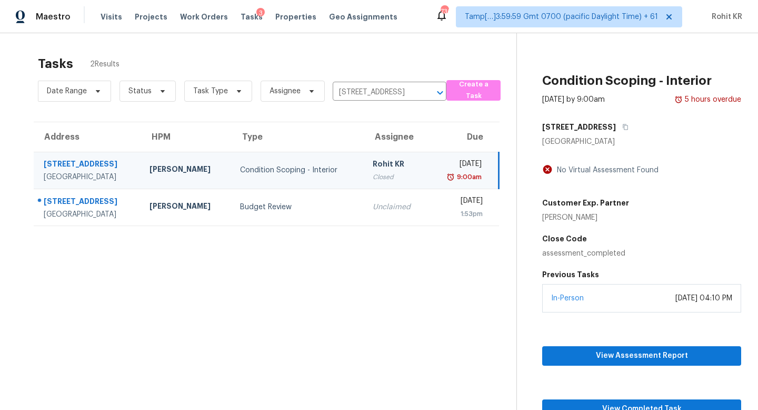
scroll to position [33, 0]
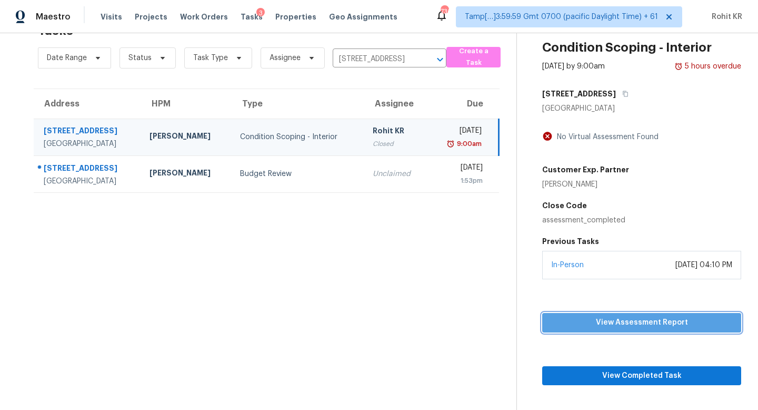
click at [625, 322] on span "View Assessment Report" at bounding box center [642, 322] width 182 height 13
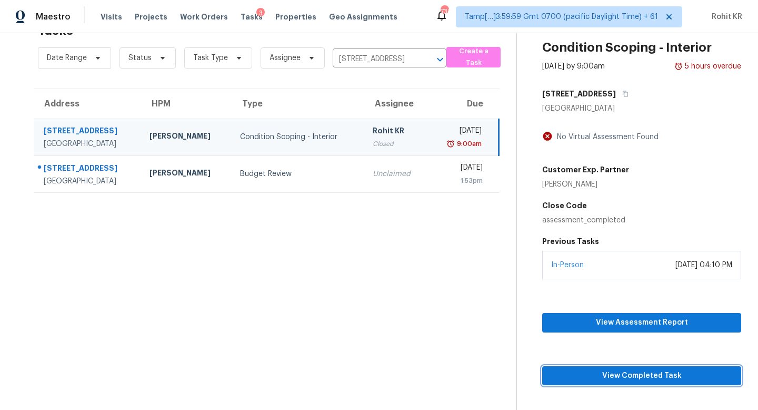
click at [617, 375] on span "View Completed Task" at bounding box center [642, 375] width 182 height 13
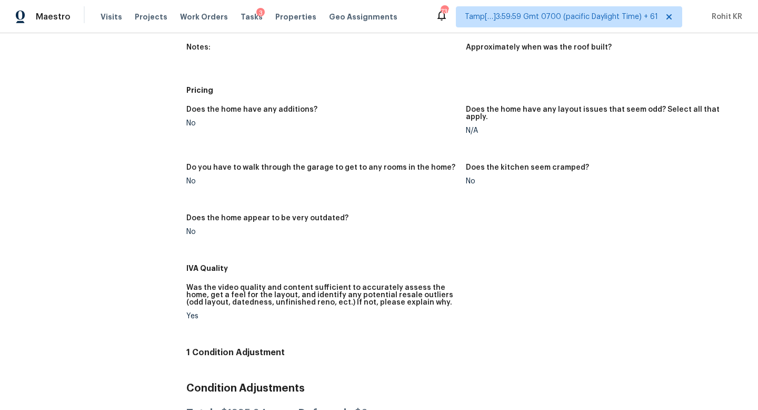
scroll to position [335, 0]
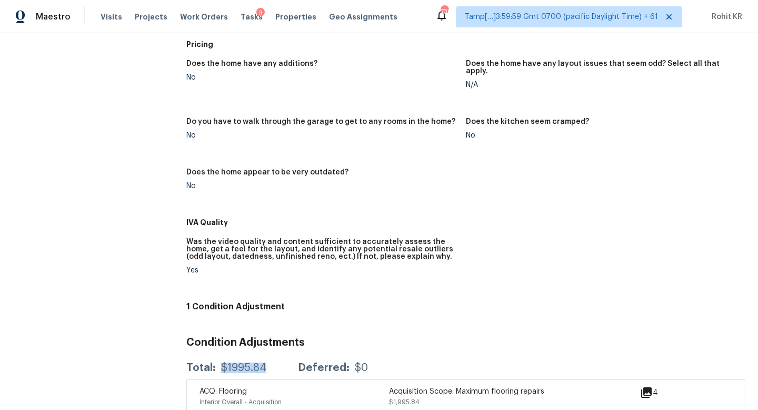
drag, startPoint x: 268, startPoint y: 352, endPoint x: 220, endPoint y: 350, distance: 48.0
click at [220, 362] on div "Total: $1995.84 Deferred: $0" at bounding box center [277, 367] width 182 height 11
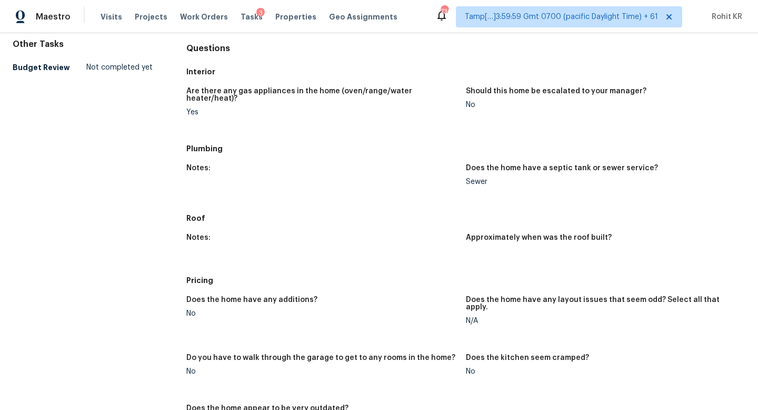
scroll to position [0, 0]
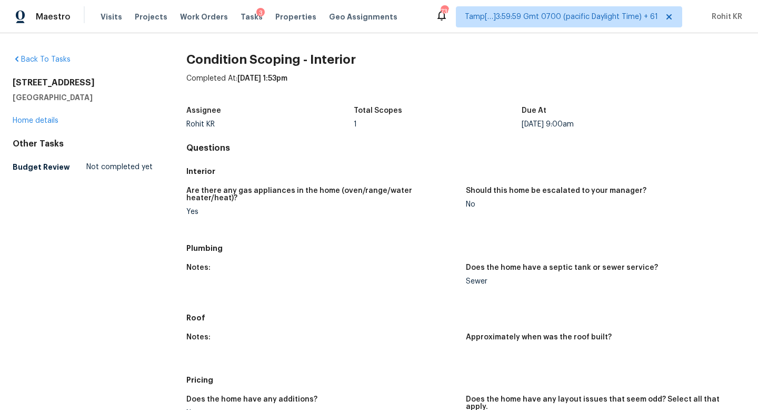
drag, startPoint x: 106, startPoint y: 94, endPoint x: 15, endPoint y: 80, distance: 92.2
click at [15, 80] on div "200 Blake St Winston Salem, NC 27104" at bounding box center [83, 89] width 140 height 25
copy div "200 Blake St Winston Salem, NC 27104"
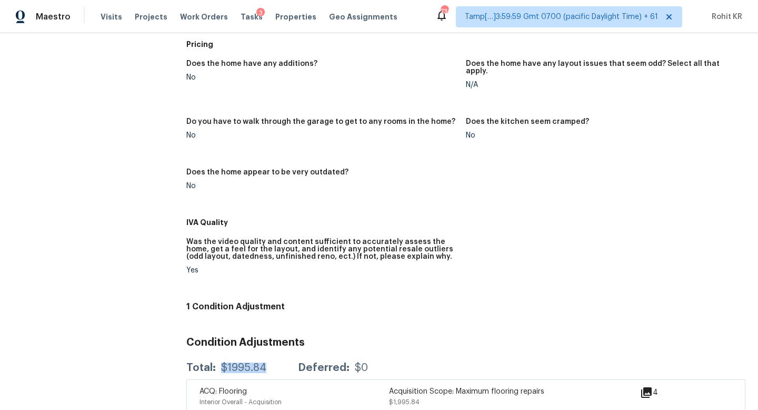
drag, startPoint x: 267, startPoint y: 352, endPoint x: 219, endPoint y: 351, distance: 47.9
click at [220, 362] on div "Total: $1995.84 Deferred: $0" at bounding box center [277, 367] width 182 height 11
click at [267, 362] on div "Total: $1995.84 Deferred: $0" at bounding box center [277, 367] width 182 height 11
drag, startPoint x: 267, startPoint y: 347, endPoint x: 229, endPoint y: 349, distance: 38.0
click at [229, 362] on div "Total: $1995.84 Deferred: $0" at bounding box center [277, 367] width 182 height 11
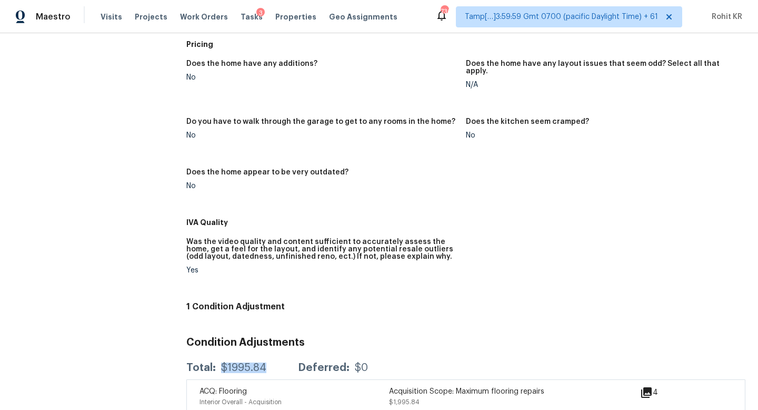
click at [242, 362] on div "$1995.84" at bounding box center [243, 367] width 45 height 11
click at [258, 362] on div "$1995.84" at bounding box center [243, 367] width 45 height 11
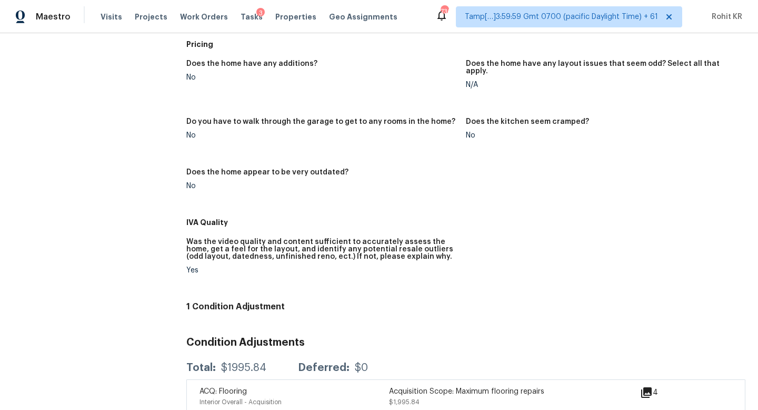
click at [240, 362] on div "$1995.84" at bounding box center [243, 367] width 45 height 11
drag, startPoint x: 218, startPoint y: 351, endPoint x: 268, endPoint y: 351, distance: 50.0
click at [268, 362] on div "Total: $1995.84 Deferred: $0" at bounding box center [277, 367] width 182 height 11
copy div "$1995.84"
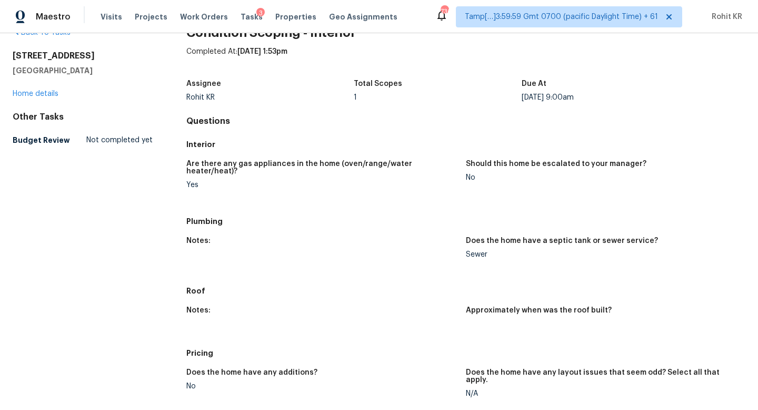
scroll to position [0, 0]
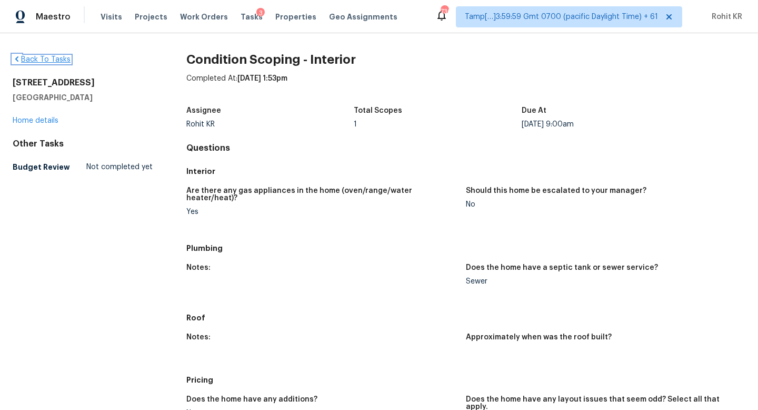
click at [50, 60] on link "Back To Tasks" at bounding box center [42, 59] width 58 height 7
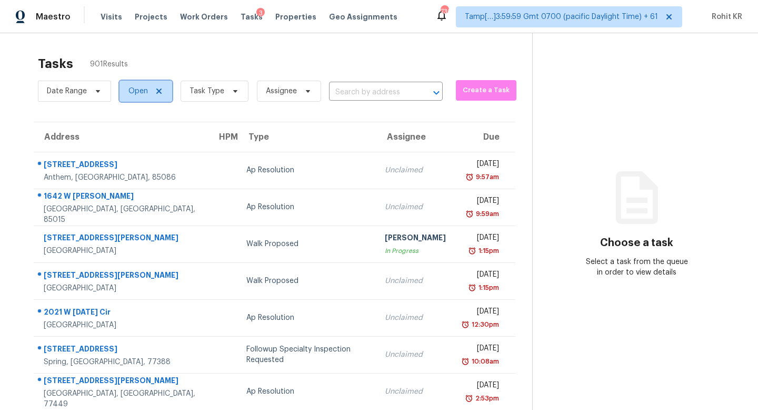
click at [157, 90] on icon at bounding box center [158, 90] width 5 height 5
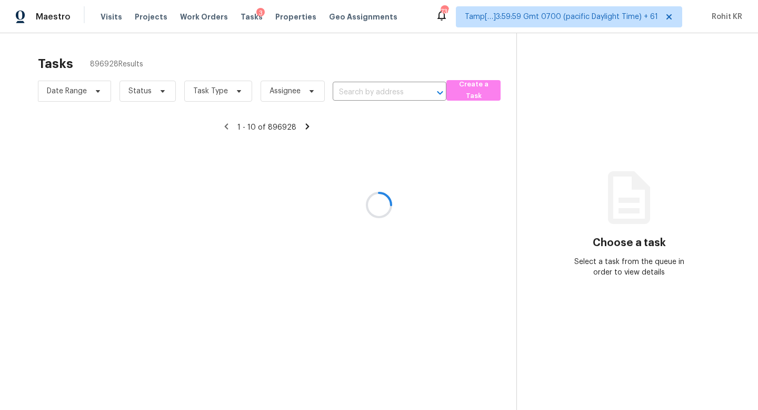
click at [350, 88] on div at bounding box center [379, 205] width 758 height 410
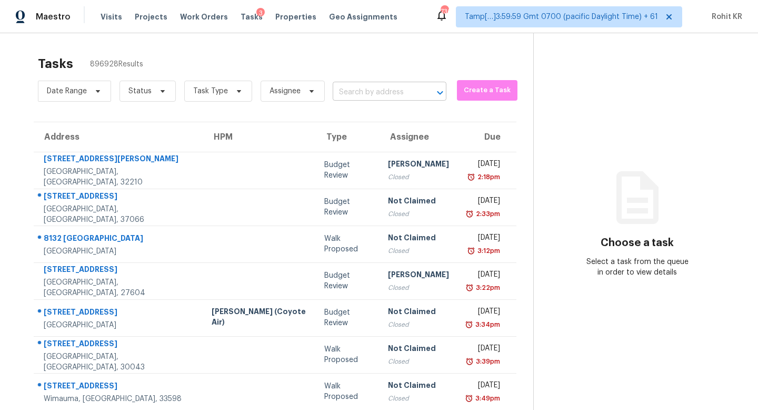
click at [352, 92] on input "text" at bounding box center [375, 92] width 84 height 16
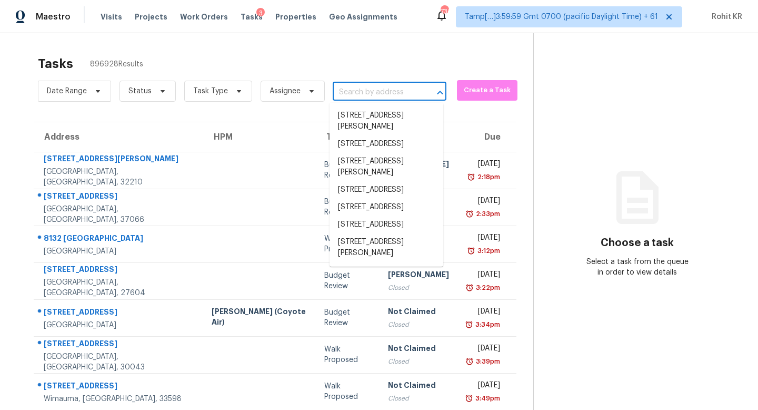
paste input "8908 Glendale Dr Birmingham, AL, 35206"
type input "8908 Glendale Dr Birmingham, AL, 35206"
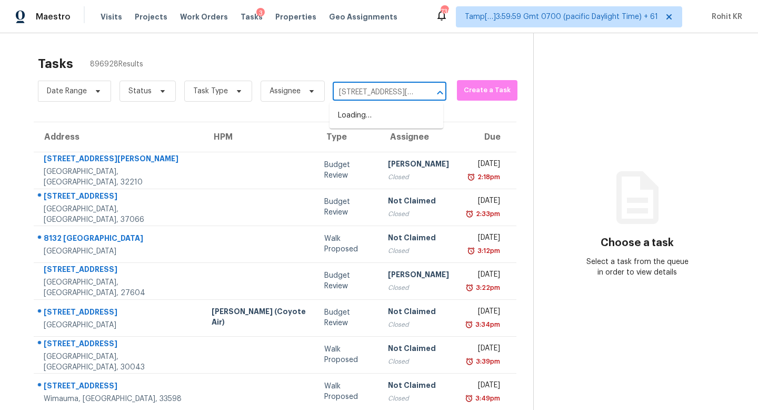
scroll to position [0, 66]
click at [377, 122] on li "8908 Glendale Dr, Birmingham, AL 35206" at bounding box center [387, 115] width 114 height 17
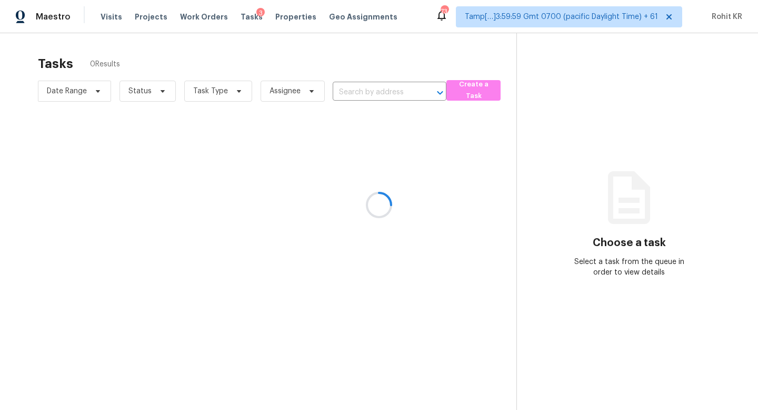
type input "8908 Glendale Dr, Birmingham, AL 35206"
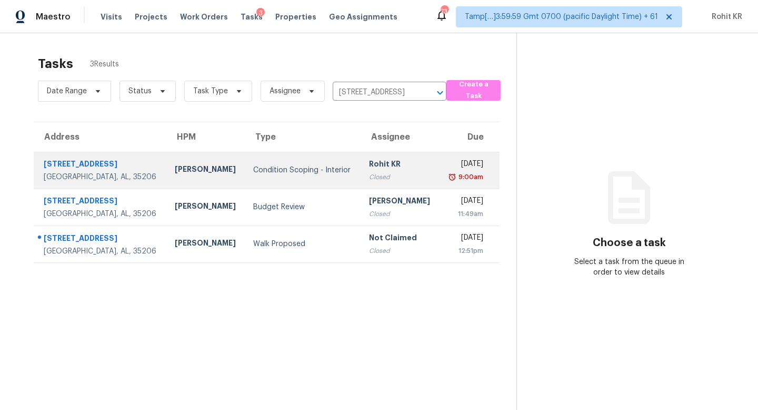
click at [369, 179] on div "Closed" at bounding box center [400, 177] width 62 height 11
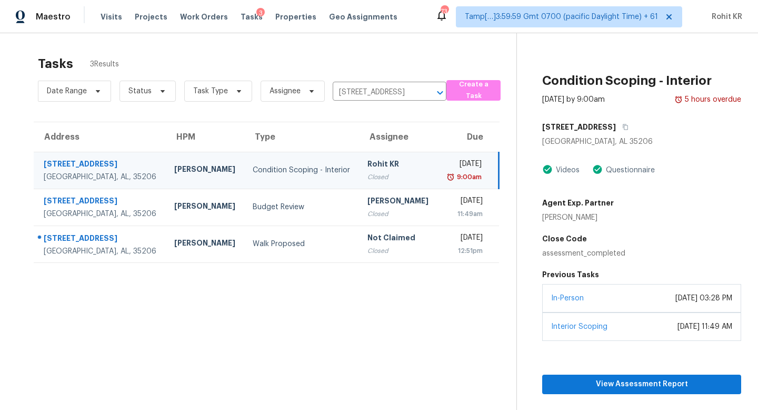
scroll to position [37, 0]
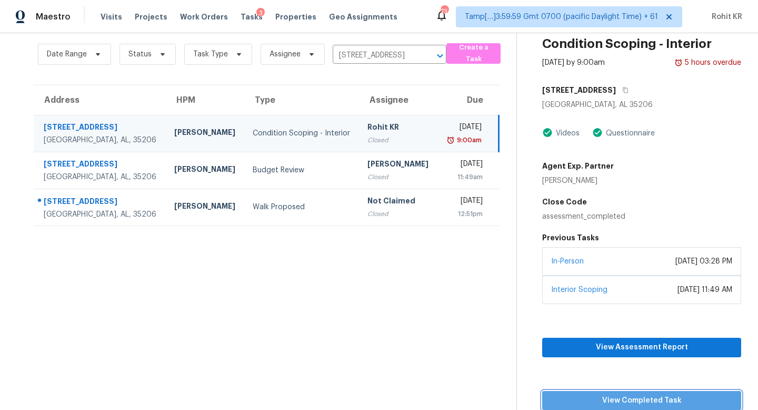
click at [626, 399] on span "View Completed Task" at bounding box center [642, 400] width 182 height 13
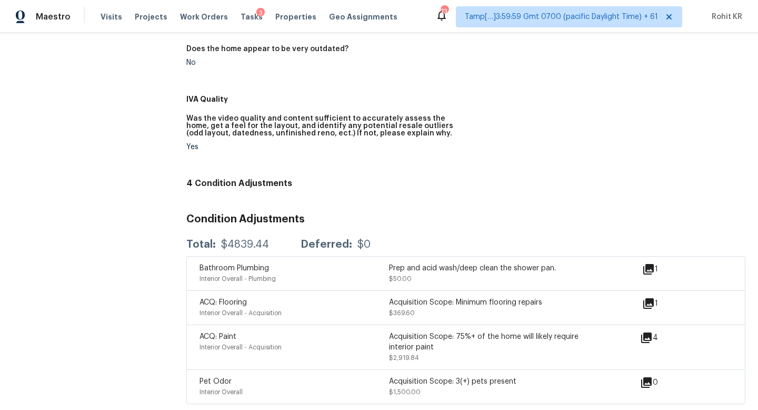
scroll to position [589, 0]
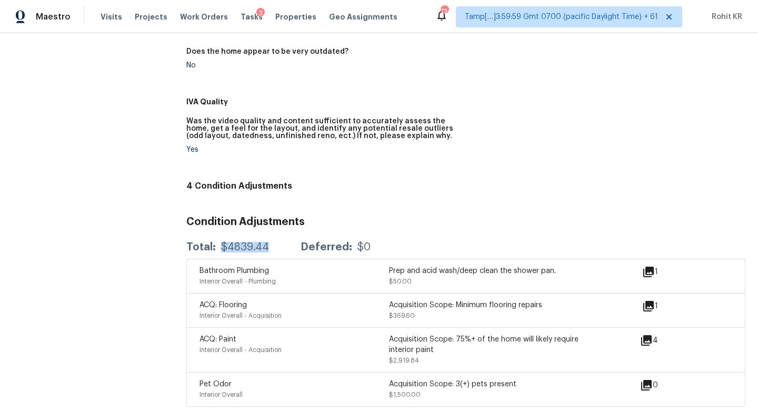
drag, startPoint x: 221, startPoint y: 240, endPoint x: 277, endPoint y: 242, distance: 55.9
click at [277, 242] on div "Total: $4839.44 Deferred: $0" at bounding box center [278, 247] width 184 height 11
copy div "$4839.44"
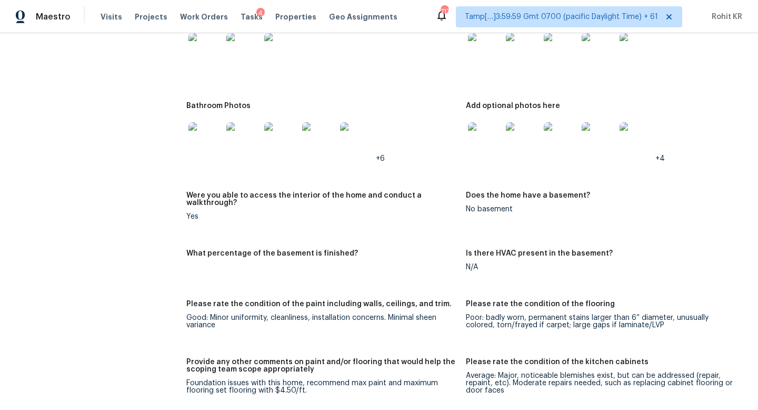
scroll to position [1548, 0]
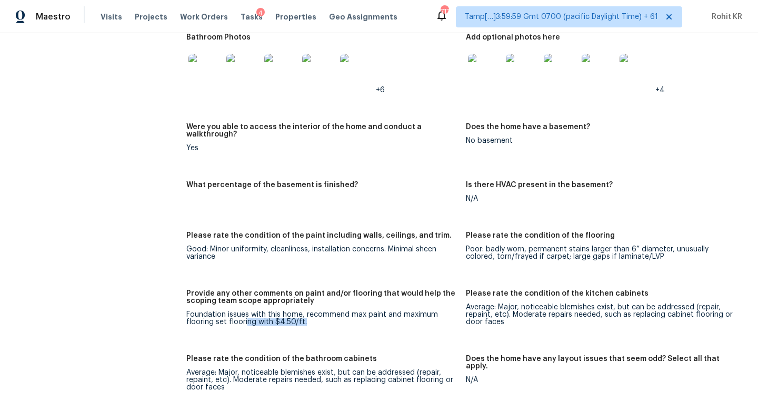
drag, startPoint x: 245, startPoint y: 301, endPoint x: 309, endPoint y: 301, distance: 63.2
click at [309, 311] on div "Foundation issues with this home, recommend max paint and maximum flooring set …" at bounding box center [321, 318] width 271 height 15
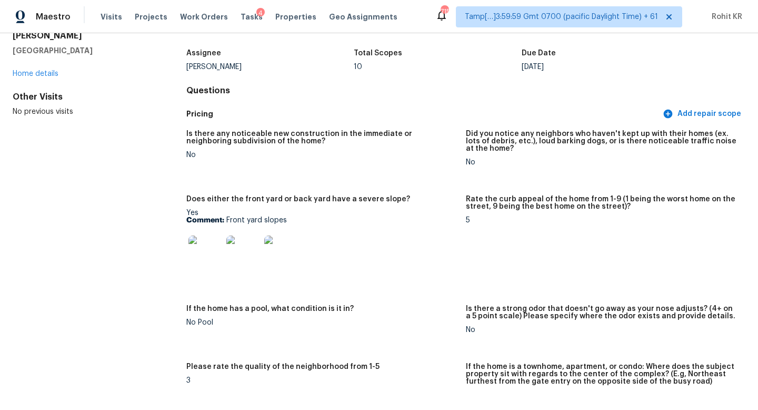
scroll to position [0, 0]
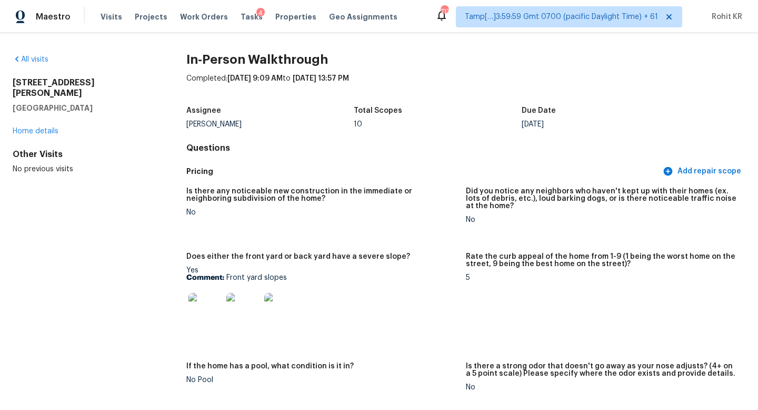
drag, startPoint x: 12, startPoint y: 84, endPoint x: 105, endPoint y: 94, distance: 93.3
click at [105, 94] on div "All visits [STREET_ADDRESS][PERSON_NAME] Home details Other Visits No previous …" at bounding box center [379, 221] width 758 height 377
copy div "[STREET_ADDRESS][PERSON_NAME]"
click at [107, 17] on span "Visits" at bounding box center [112, 17] width 22 height 11
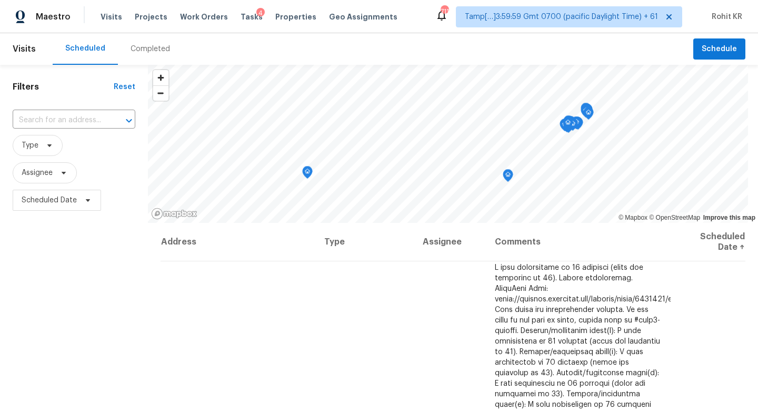
click at [140, 54] on div "Completed" at bounding box center [150, 49] width 65 height 32
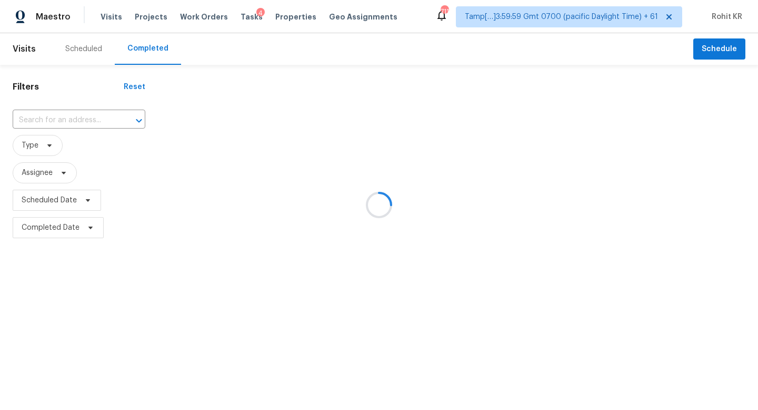
click at [80, 123] on div at bounding box center [379, 205] width 758 height 410
click at [65, 121] on div at bounding box center [379, 205] width 758 height 410
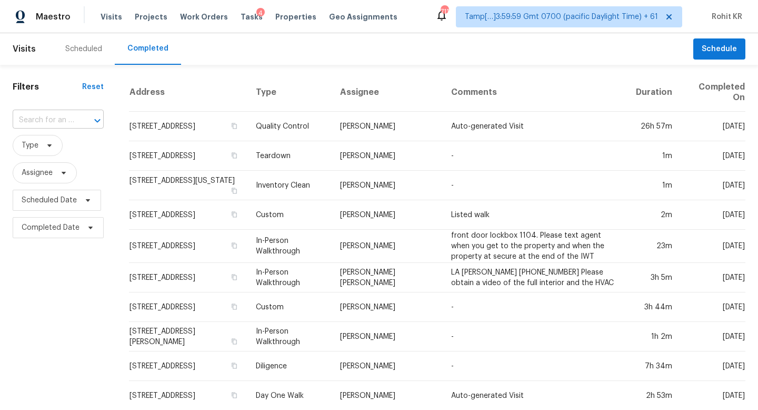
click at [54, 121] on input "text" at bounding box center [44, 120] width 62 height 16
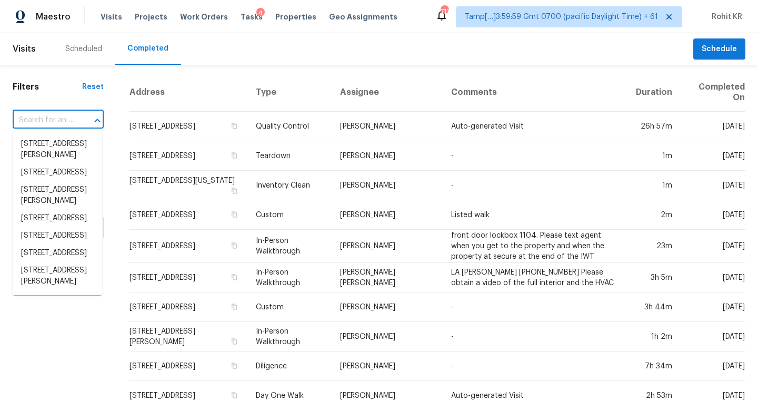
paste input "325 E Broade St Leander, TX, 78641"
type input "325 E Broade St Leander, TX, 78641"
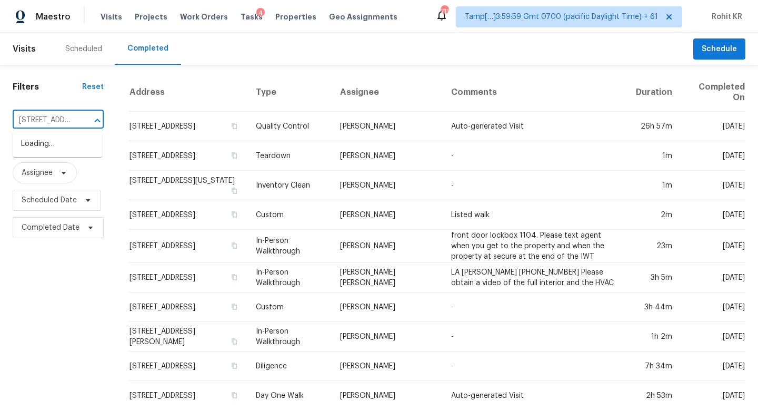
scroll to position [0, 67]
click at [67, 138] on li "325 E Broade St, Leander, TX 78641" at bounding box center [58, 143] width 90 height 17
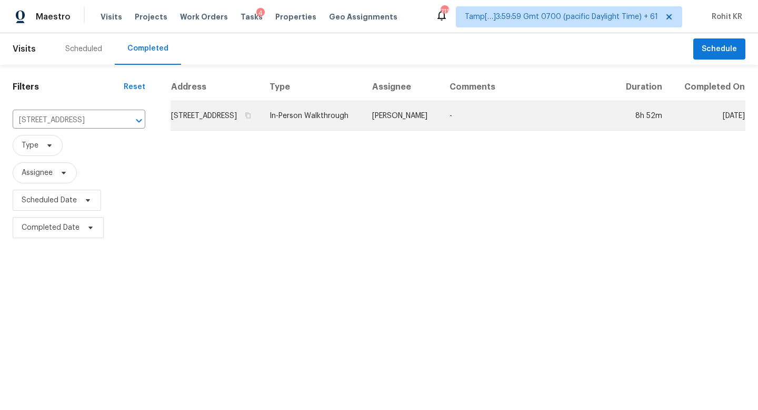
click at [348, 130] on td "In-Person Walkthrough" at bounding box center [312, 115] width 103 height 29
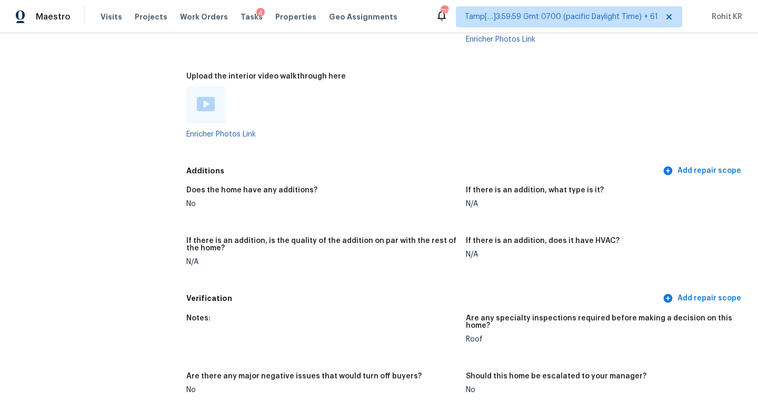
scroll to position [1907, 0]
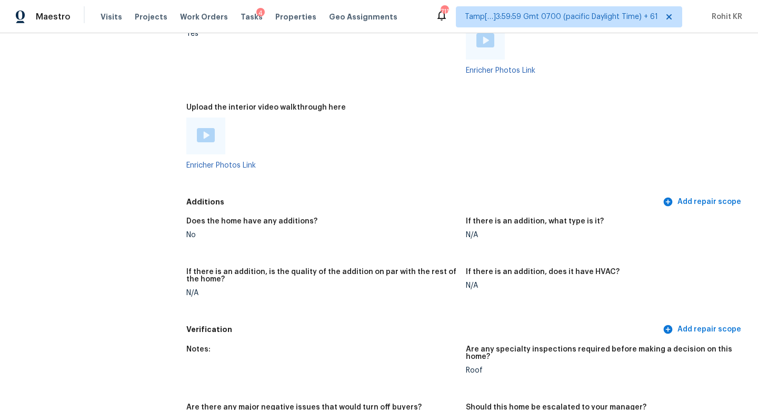
click at [207, 128] on img at bounding box center [206, 135] width 18 height 14
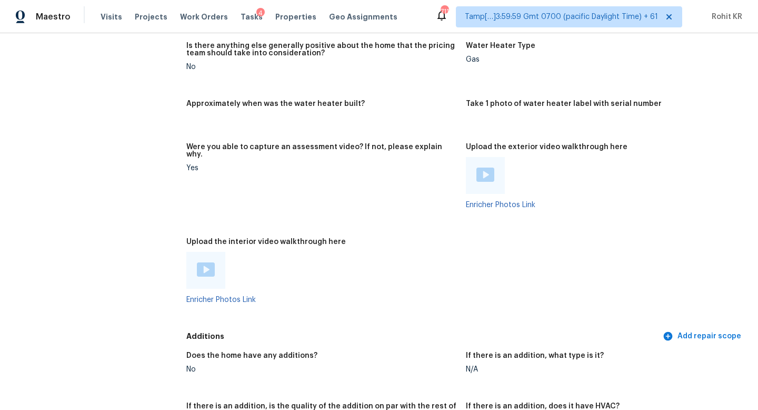
scroll to position [1766, 0]
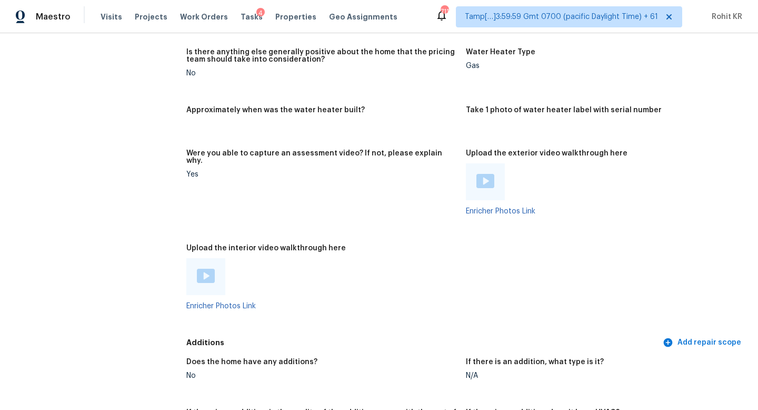
click at [489, 174] on img at bounding box center [486, 181] width 18 height 14
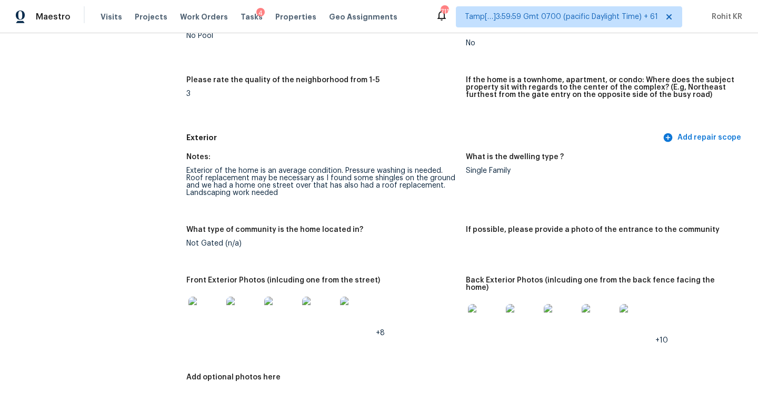
scroll to position [300, 0]
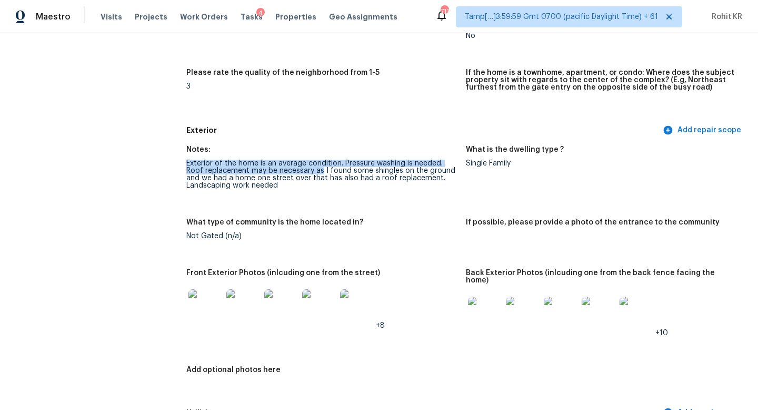
drag, startPoint x: 185, startPoint y: 163, endPoint x: 320, endPoint y: 170, distance: 135.0
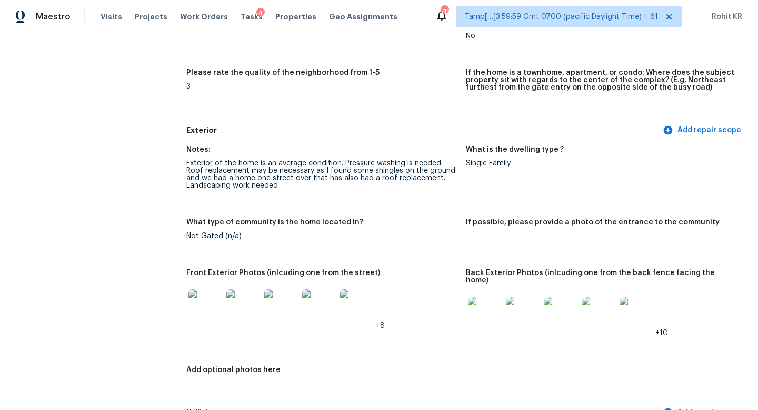
click at [301, 186] on div "Exterior of the home is an average condition. Pressure washing is needed. Roof …" at bounding box center [321, 174] width 271 height 29
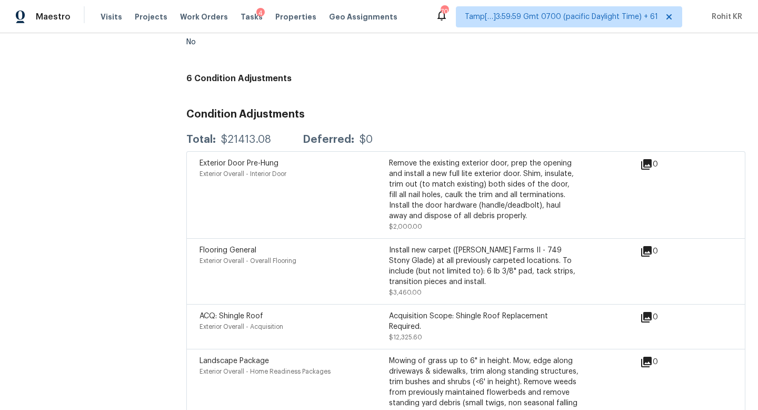
scroll to position [2346, 0]
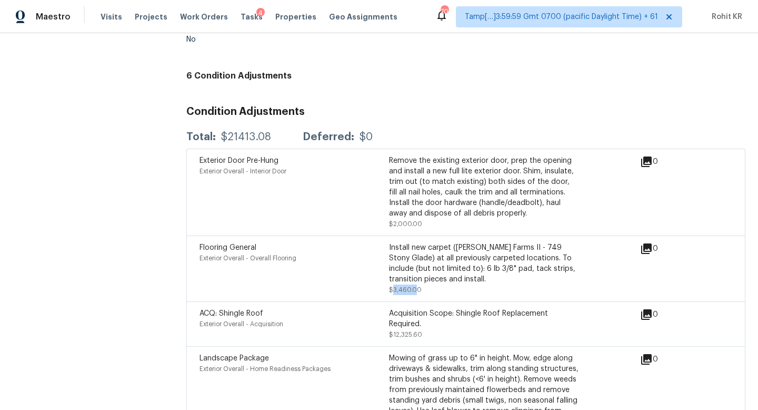
drag, startPoint x: 396, startPoint y: 272, endPoint x: 414, endPoint y: 273, distance: 17.9
click at [414, 287] on span "$3,460.00" at bounding box center [405, 290] width 33 height 6
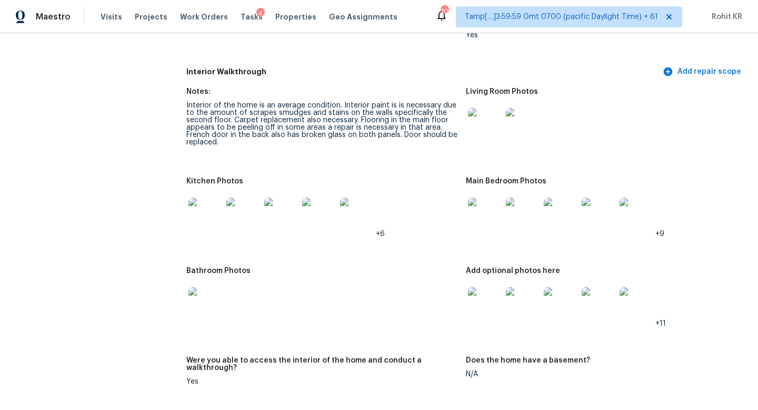
scroll to position [965, 0]
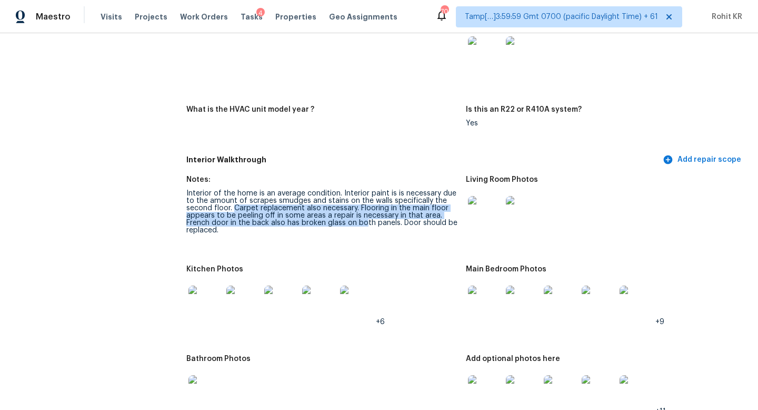
drag, startPoint x: 233, startPoint y: 201, endPoint x: 366, endPoint y: 211, distance: 133.1
click at [366, 211] on div "Interior of the home is an average condition. Interior paint is is necessary du…" at bounding box center [321, 212] width 271 height 44
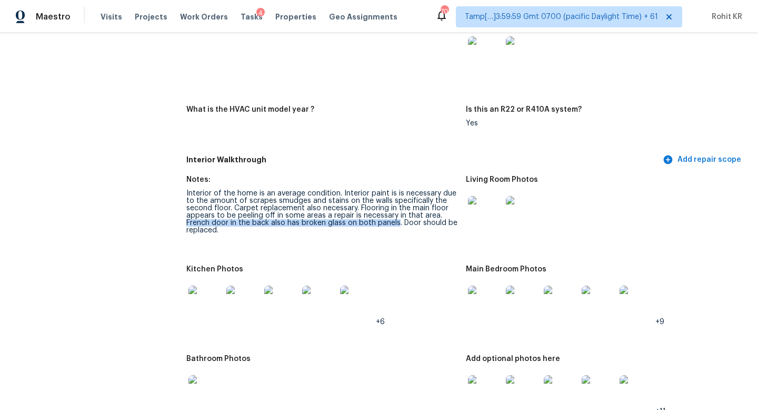
drag, startPoint x: 186, startPoint y: 213, endPoint x: 397, endPoint y: 216, distance: 210.2
click at [397, 216] on div "Interior of the home is an average condition. Interior paint is is necessary du…" at bounding box center [321, 212] width 271 height 44
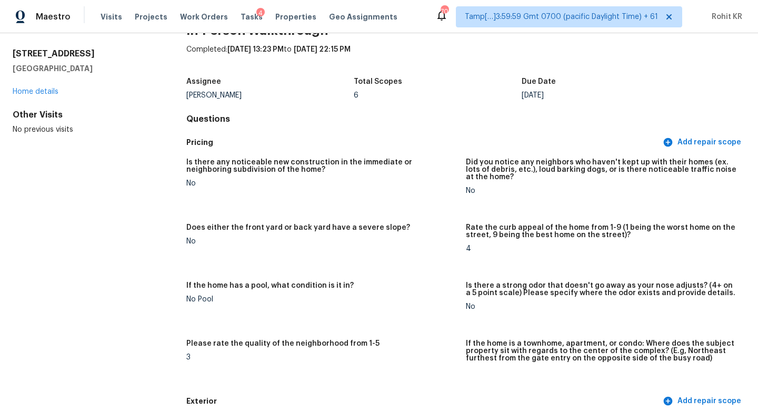
scroll to position [0, 0]
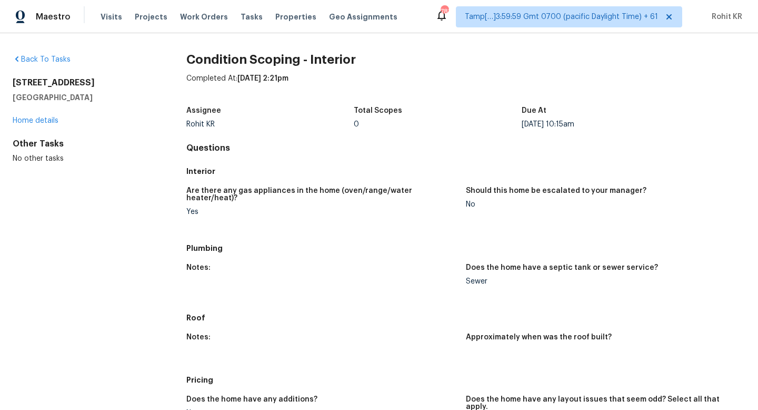
scroll to position [301, 0]
